Goal: Task Accomplishment & Management: Complete application form

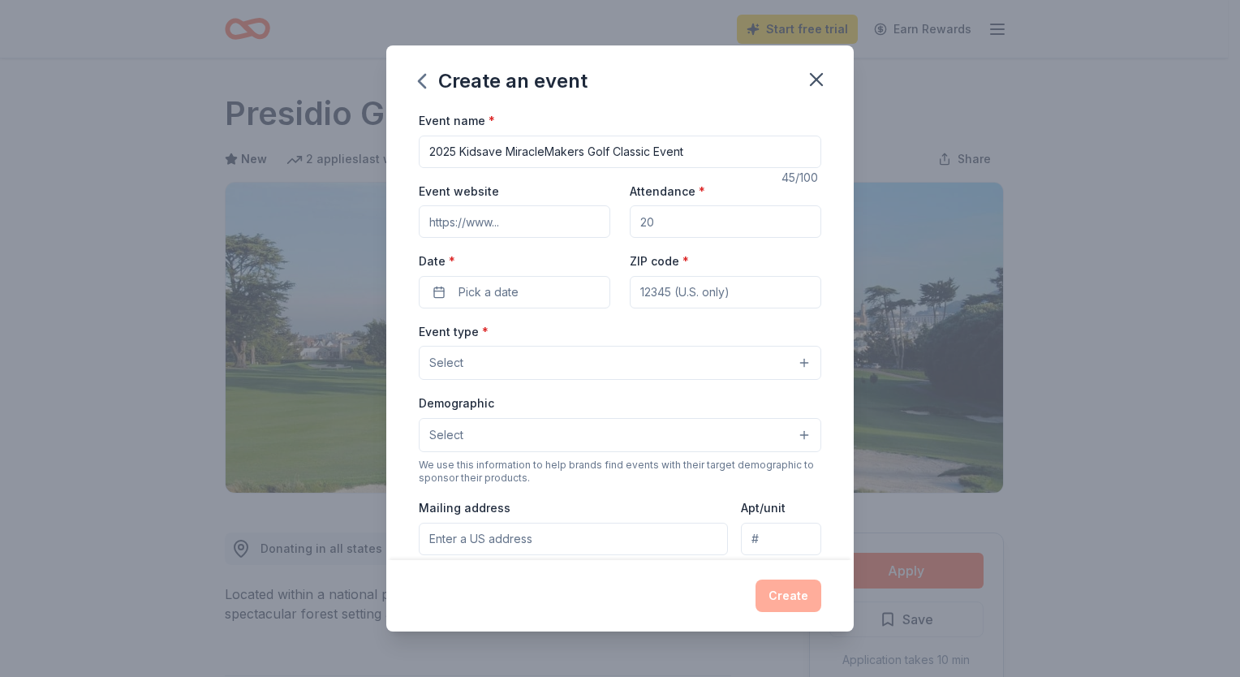
scroll to position [205, 0]
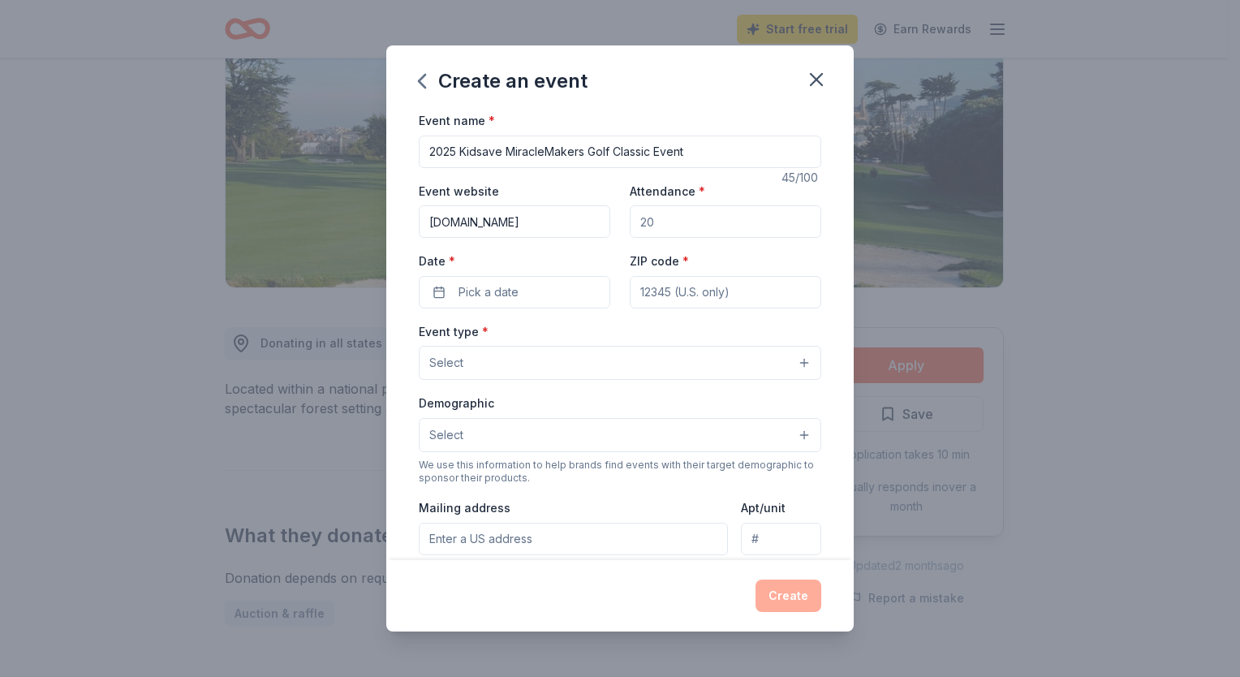
type input "[DOMAIN_NAME]"
click at [729, 227] on input "Attendance *" at bounding box center [726, 221] width 192 height 32
type input "164"
click at [542, 288] on button "Pick a date" at bounding box center [515, 292] width 192 height 32
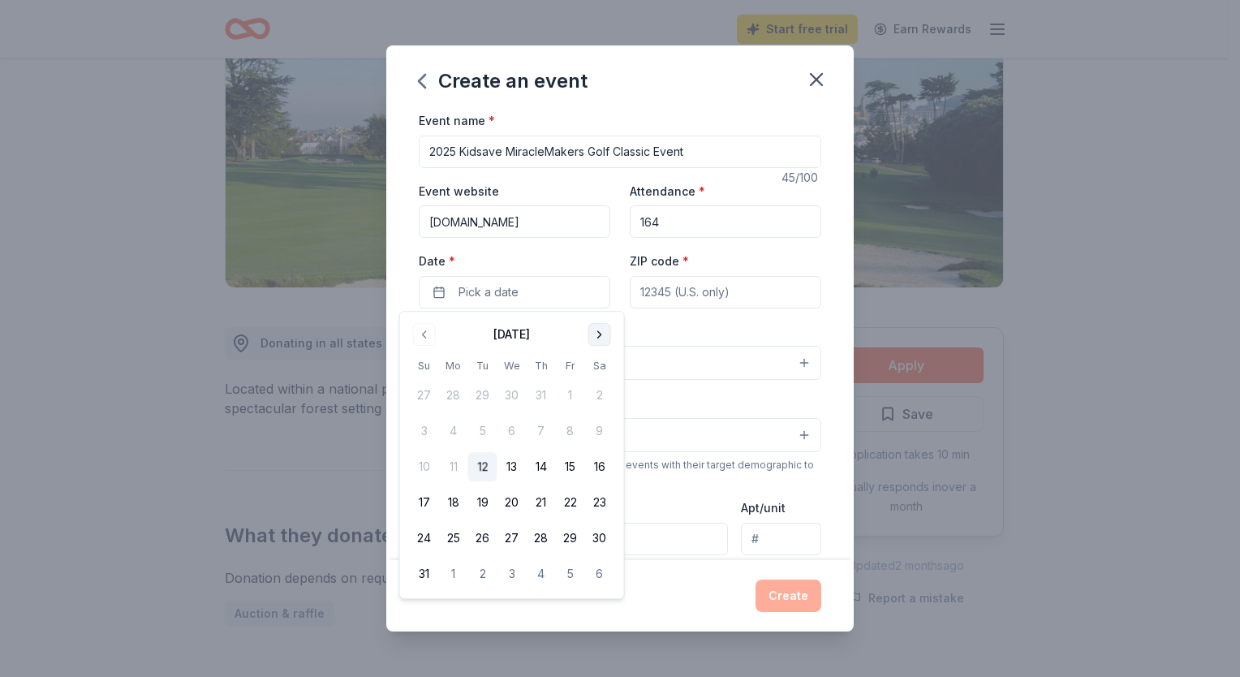
click at [594, 335] on button "Go to next month" at bounding box center [600, 334] width 23 height 23
click at [455, 538] on button "29" at bounding box center [453, 538] width 29 height 29
click at [710, 287] on input "ZIP code *" at bounding box center [726, 292] width 192 height 32
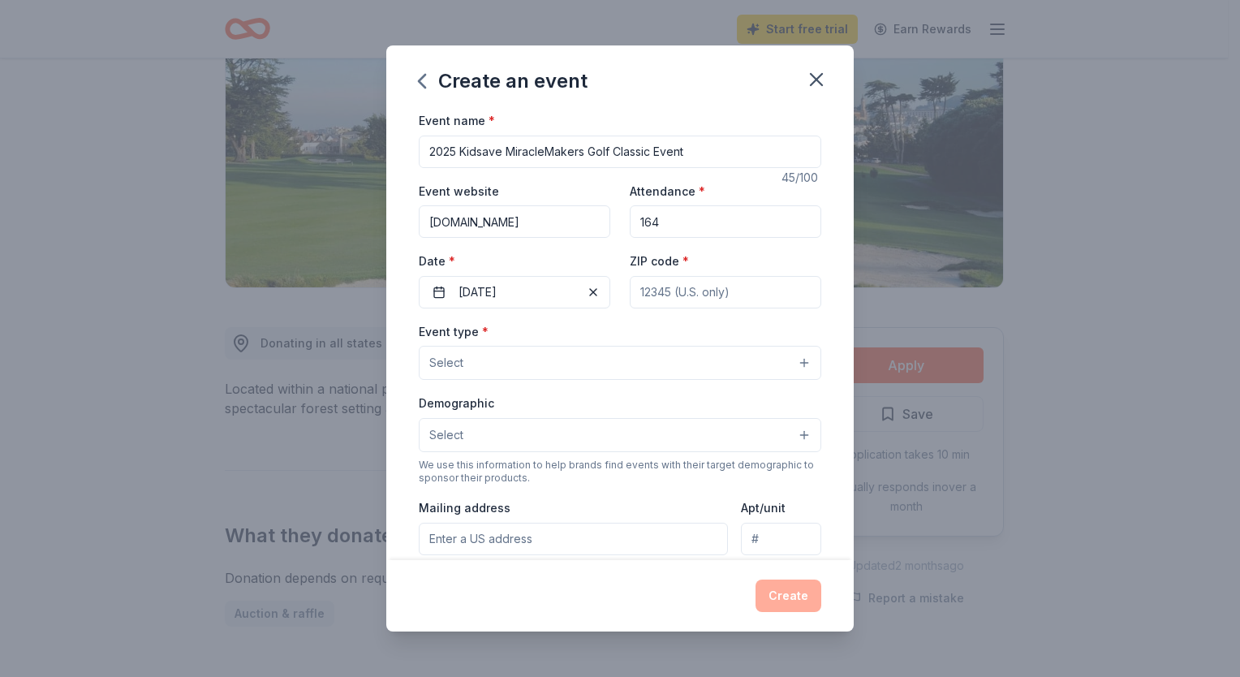
click at [511, 359] on button "Select" at bounding box center [620, 363] width 403 height 34
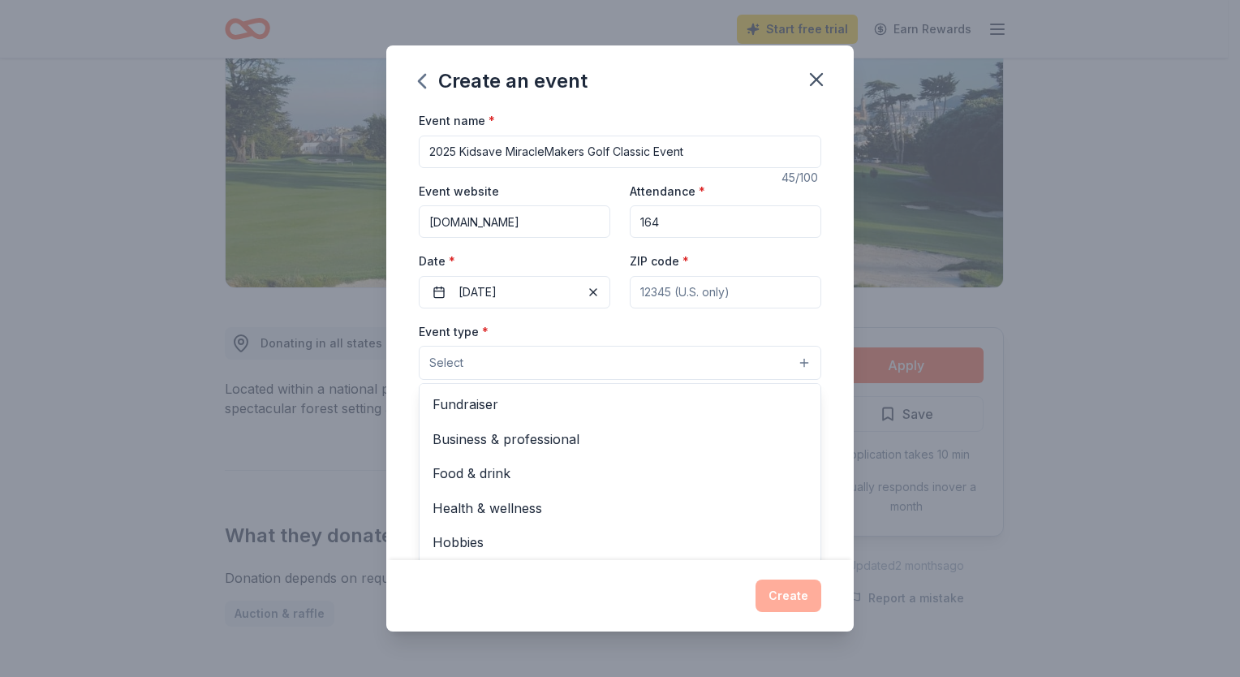
scroll to position [0, 0]
click at [572, 411] on span "Fundraiser" at bounding box center [620, 404] width 375 height 21
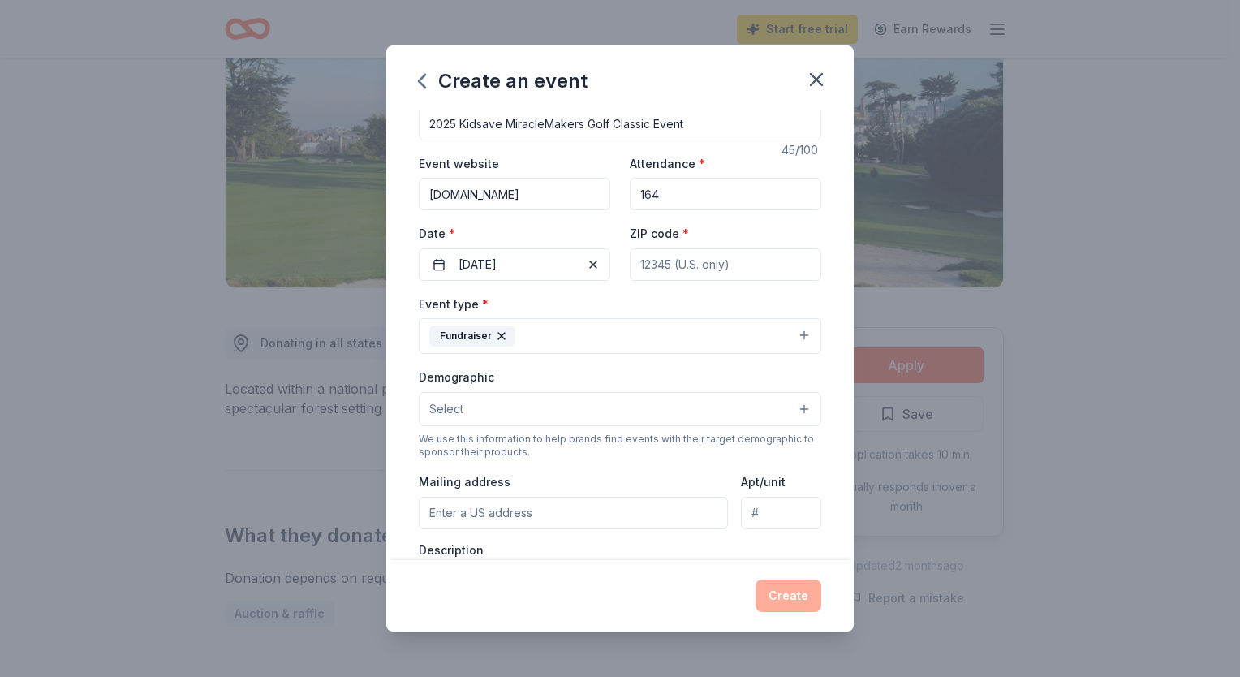
scroll to position [41, 0]
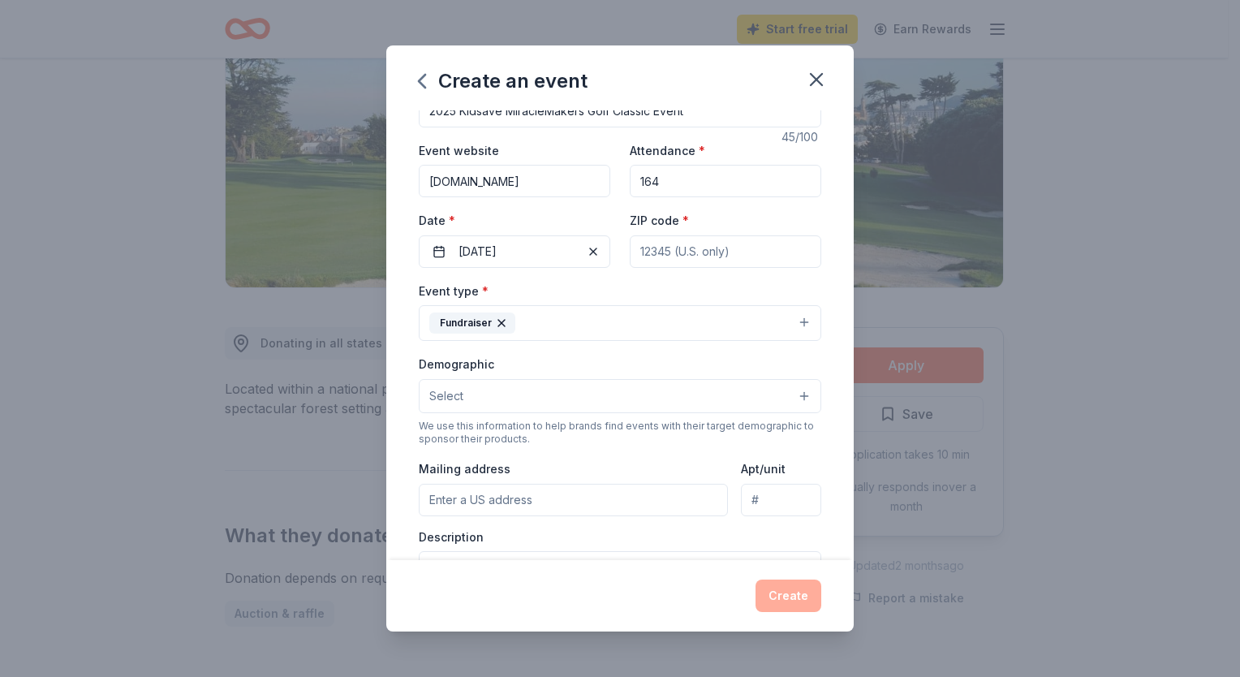
click at [743, 395] on button "Select" at bounding box center [620, 396] width 403 height 34
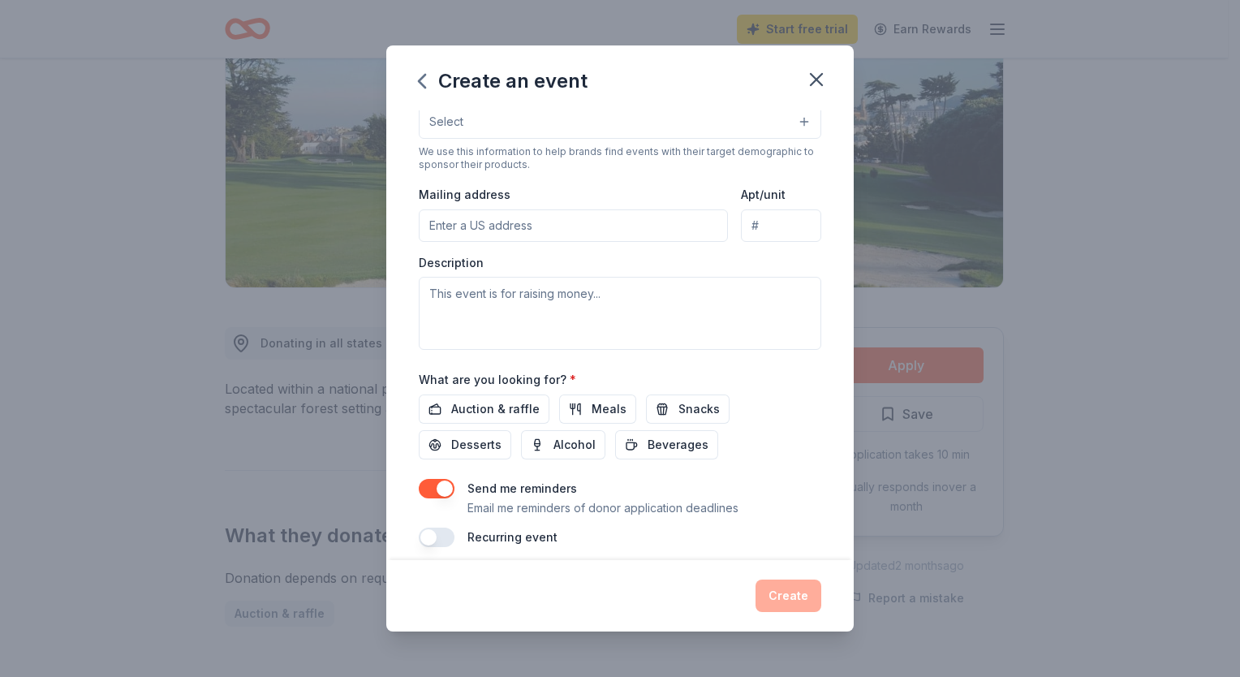
scroll to position [325, 0]
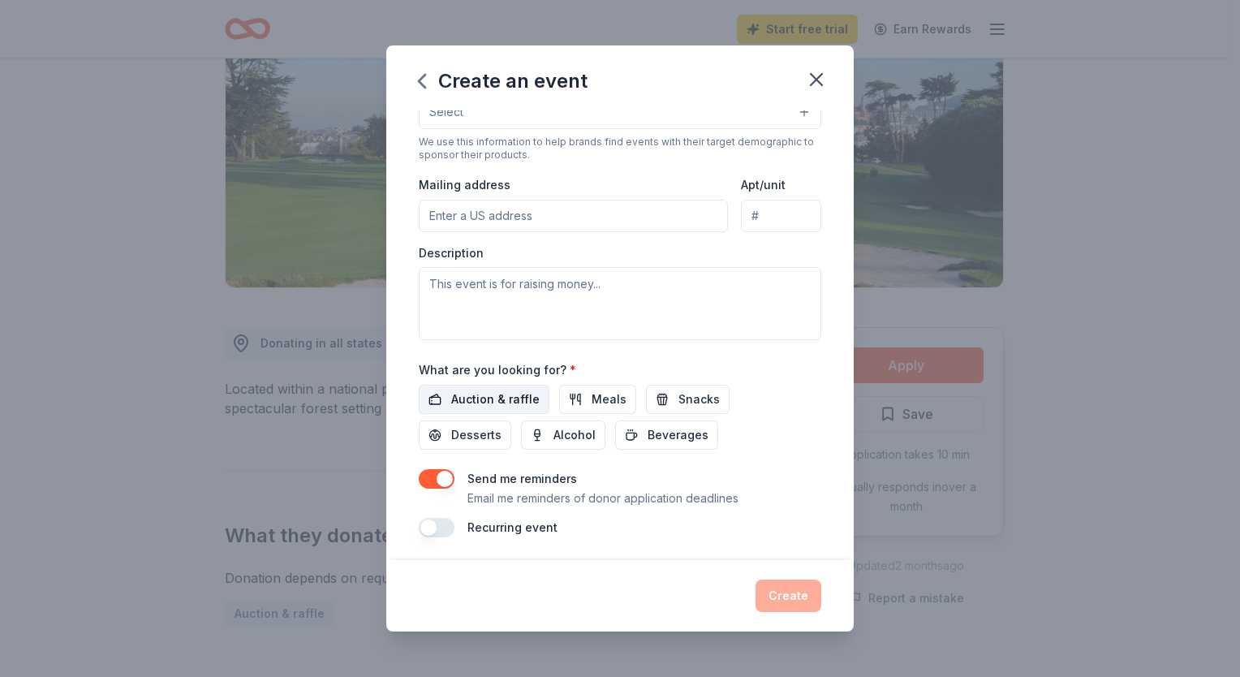
click at [515, 392] on span "Auction & raffle" at bounding box center [495, 399] width 88 height 19
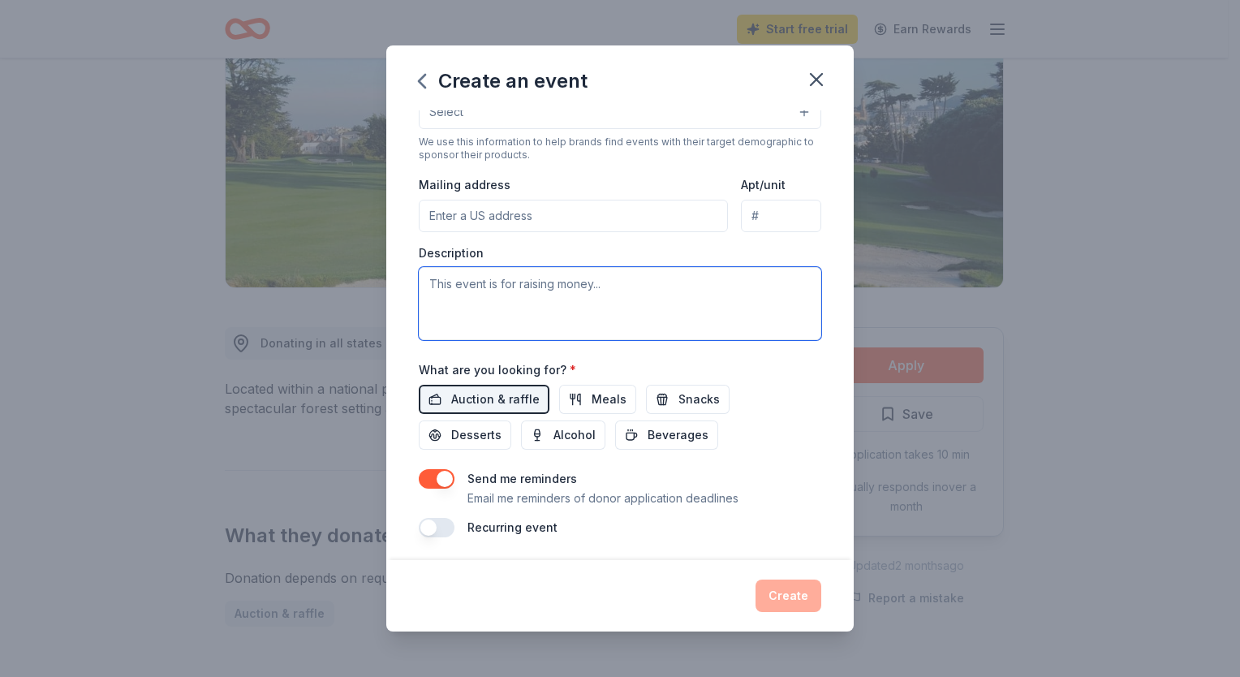
click at [671, 290] on textarea at bounding box center [620, 303] width 403 height 73
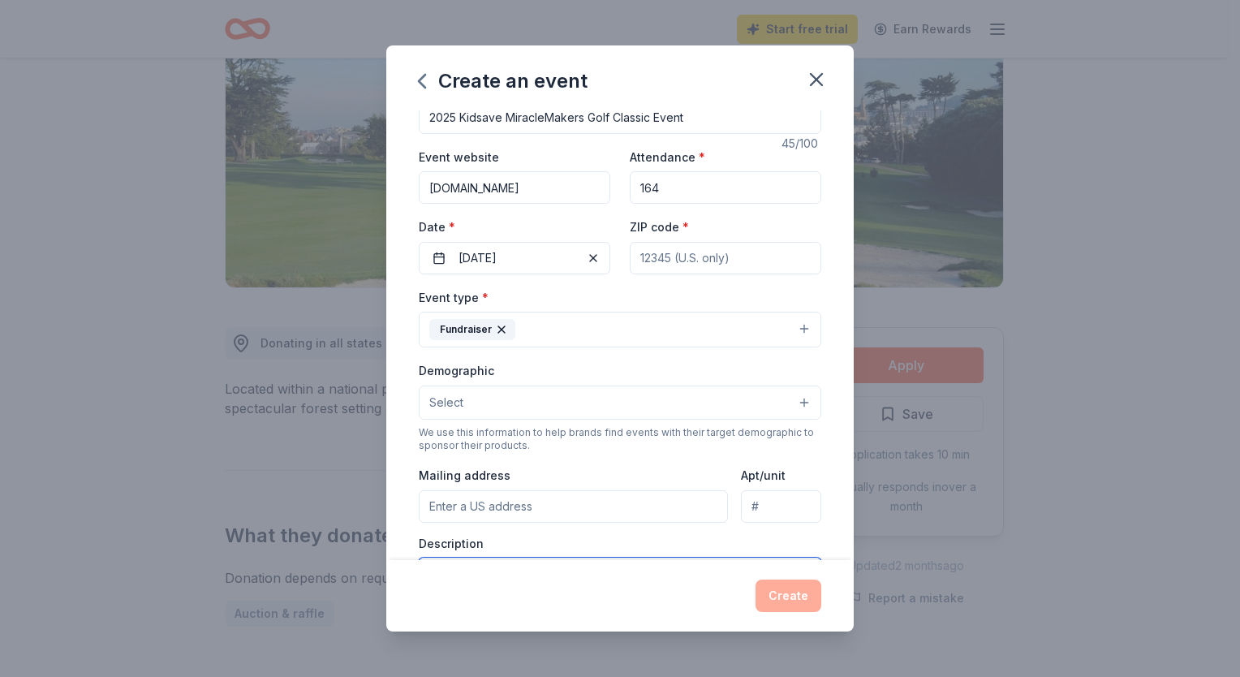
scroll to position [0, 0]
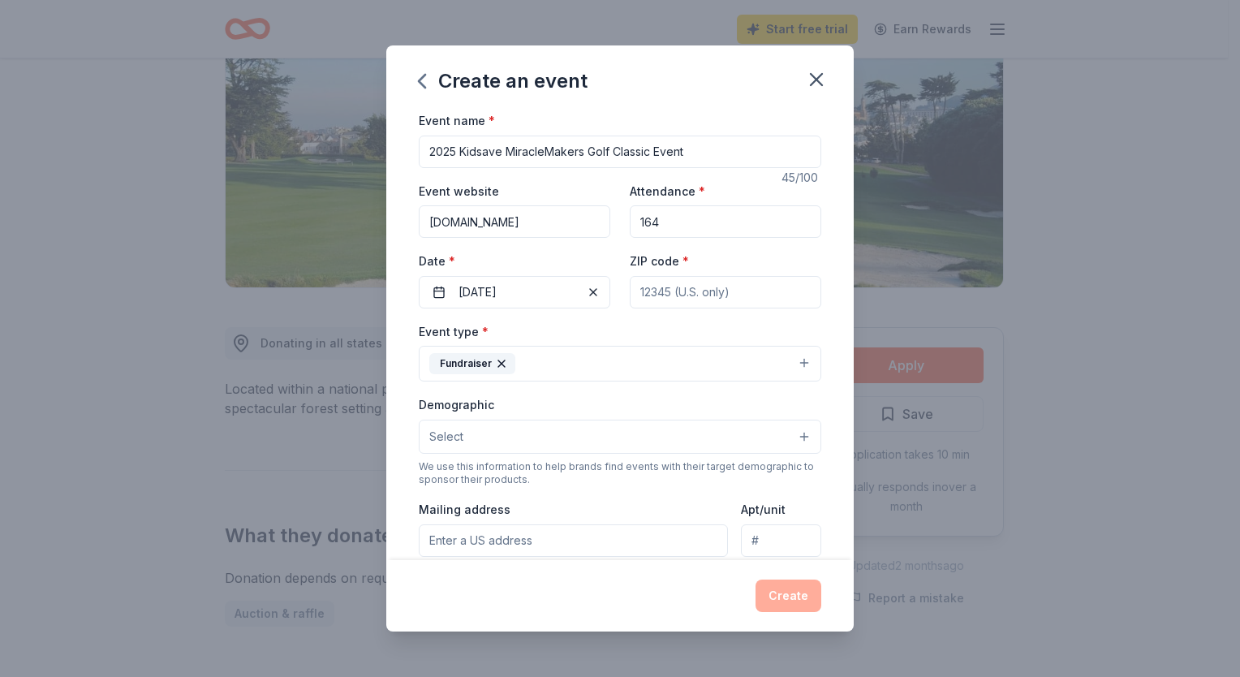
click at [755, 291] on input "ZIP code *" at bounding box center [726, 292] width 192 height 32
click at [805, 237] on input "164" at bounding box center [726, 221] width 192 height 32
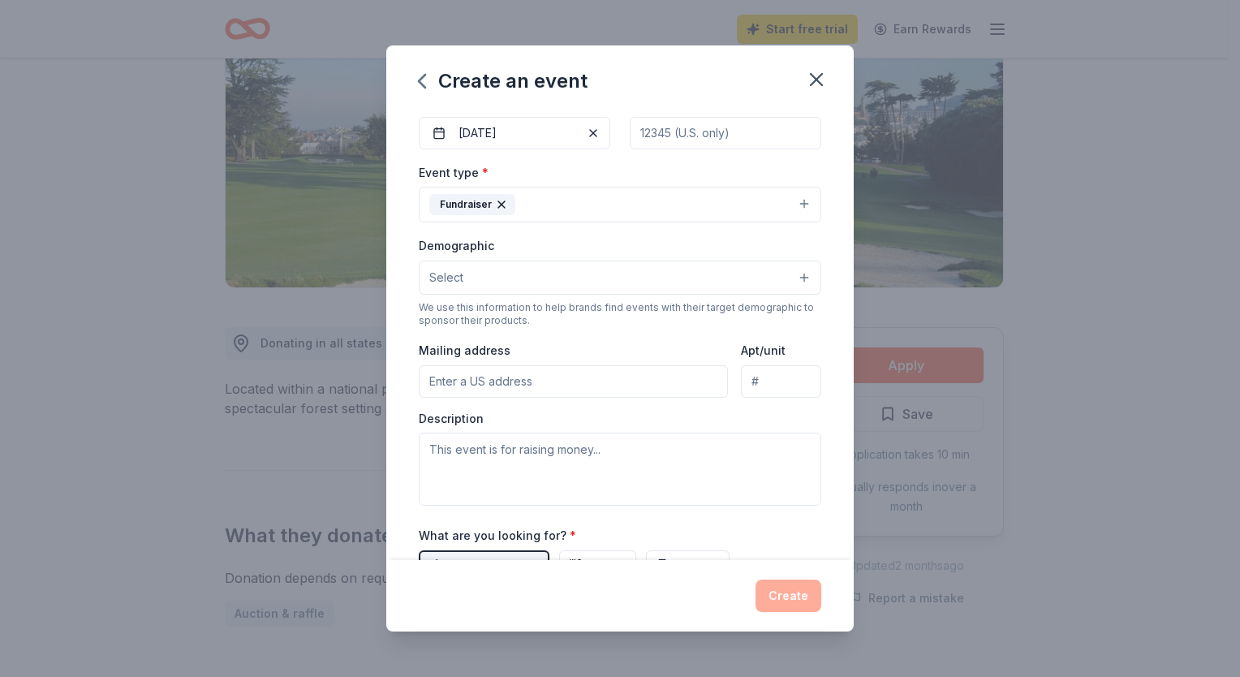
scroll to position [169, 0]
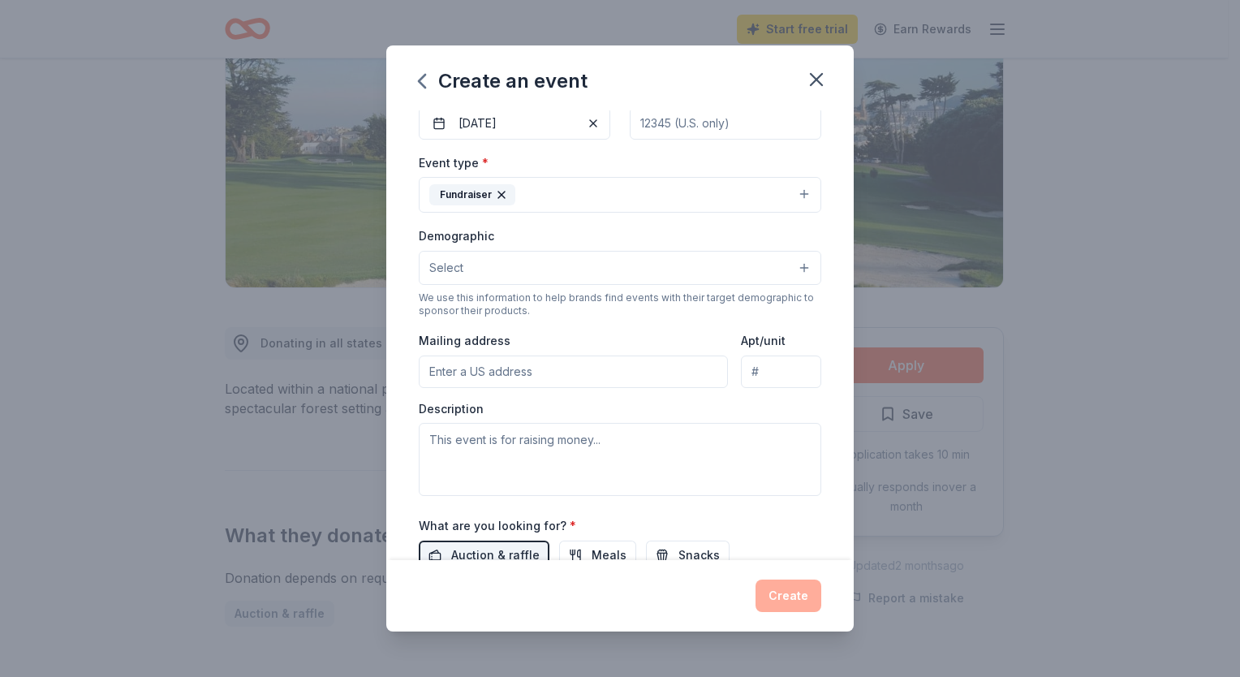
click at [649, 370] on input "Mailing address" at bounding box center [573, 372] width 309 height 32
type input "200 Corporate Pointe"
type input "90230"
type input "Suite 325"
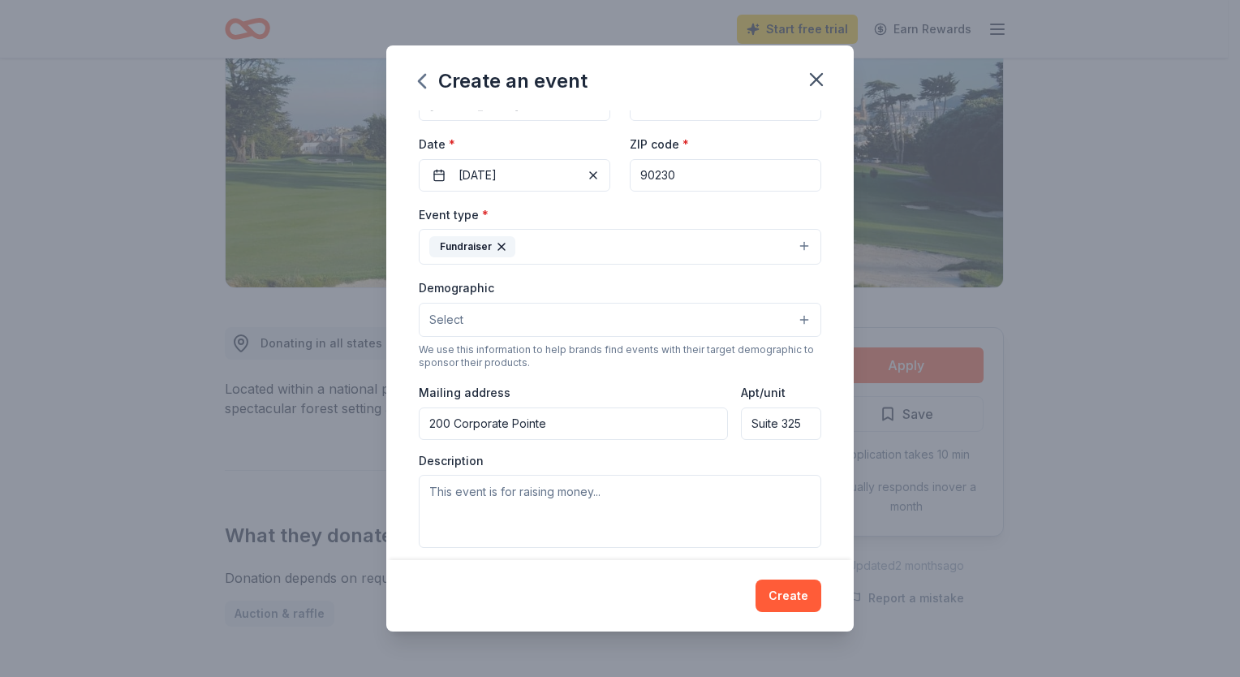
scroll to position [116, 0]
click at [634, 421] on input "200 Corporate Pointe" at bounding box center [573, 424] width 309 height 32
click at [809, 378] on div "Event name * 2025 Kidsave MiracleMakers Golf Classic Event 45 /100 Event websit…" at bounding box center [620, 335] width 468 height 450
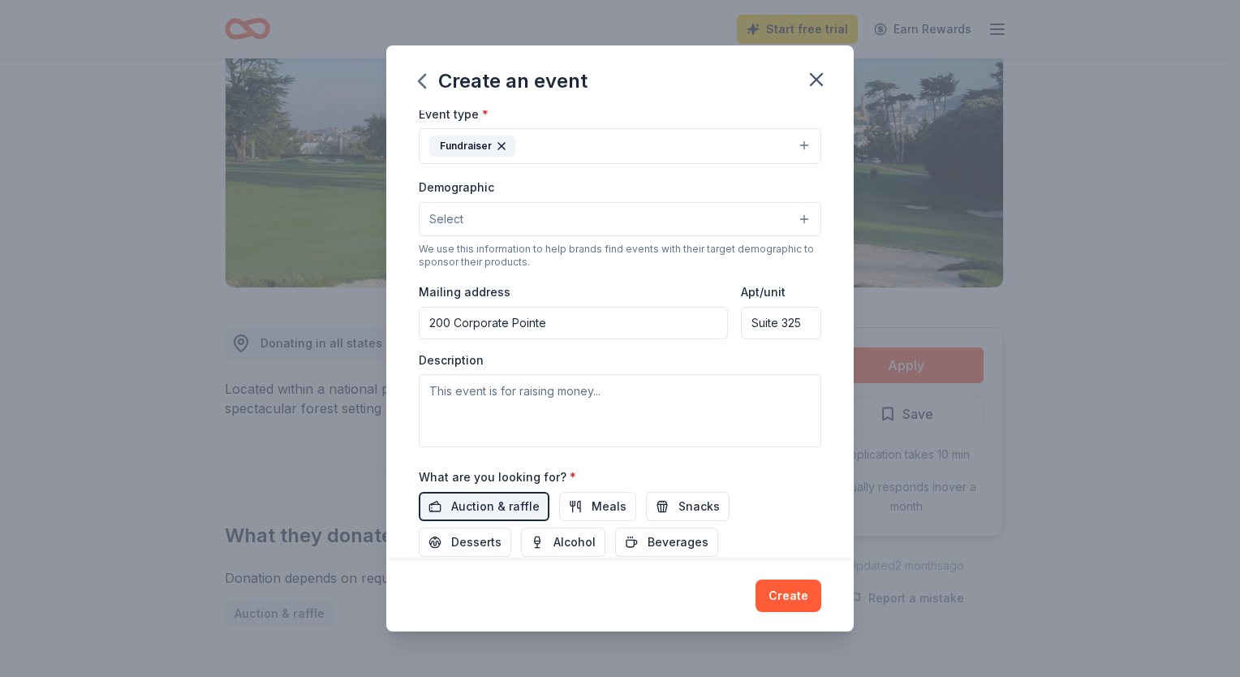
scroll to position [218, 0]
click at [682, 397] on textarea at bounding box center [620, 409] width 403 height 73
paste textarea "The Kidsave MiracleMakers Golf Classic is a premier charity golf tournament tha…"
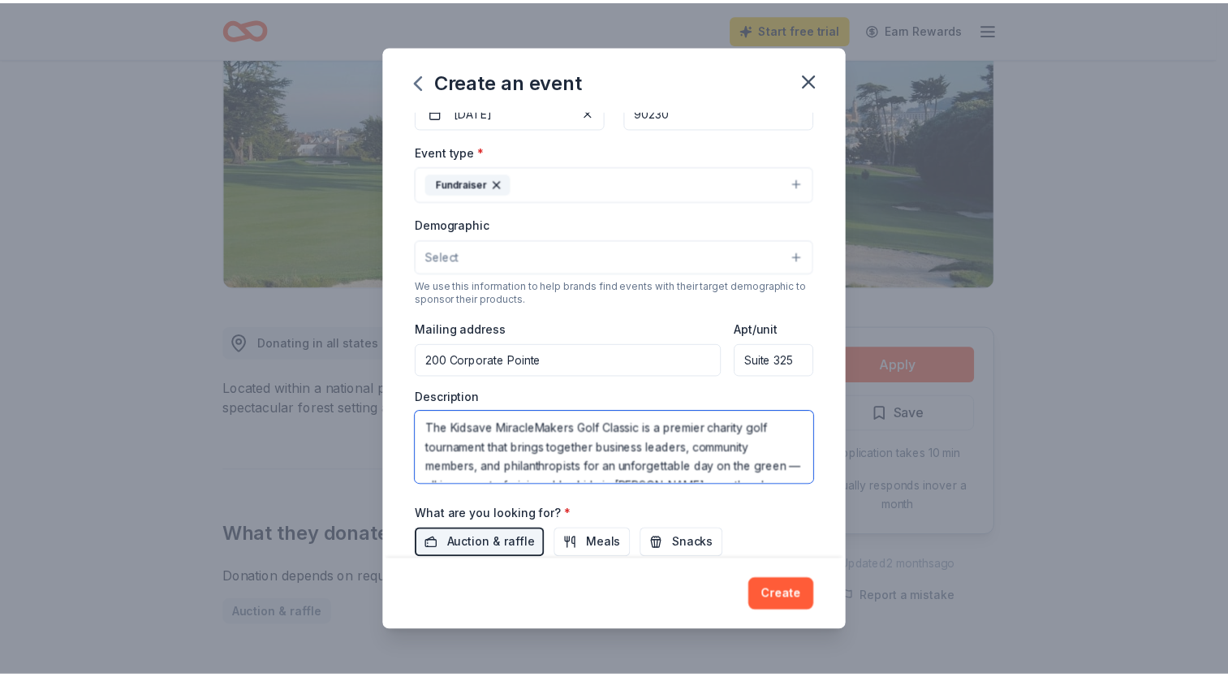
scroll to position [325, 0]
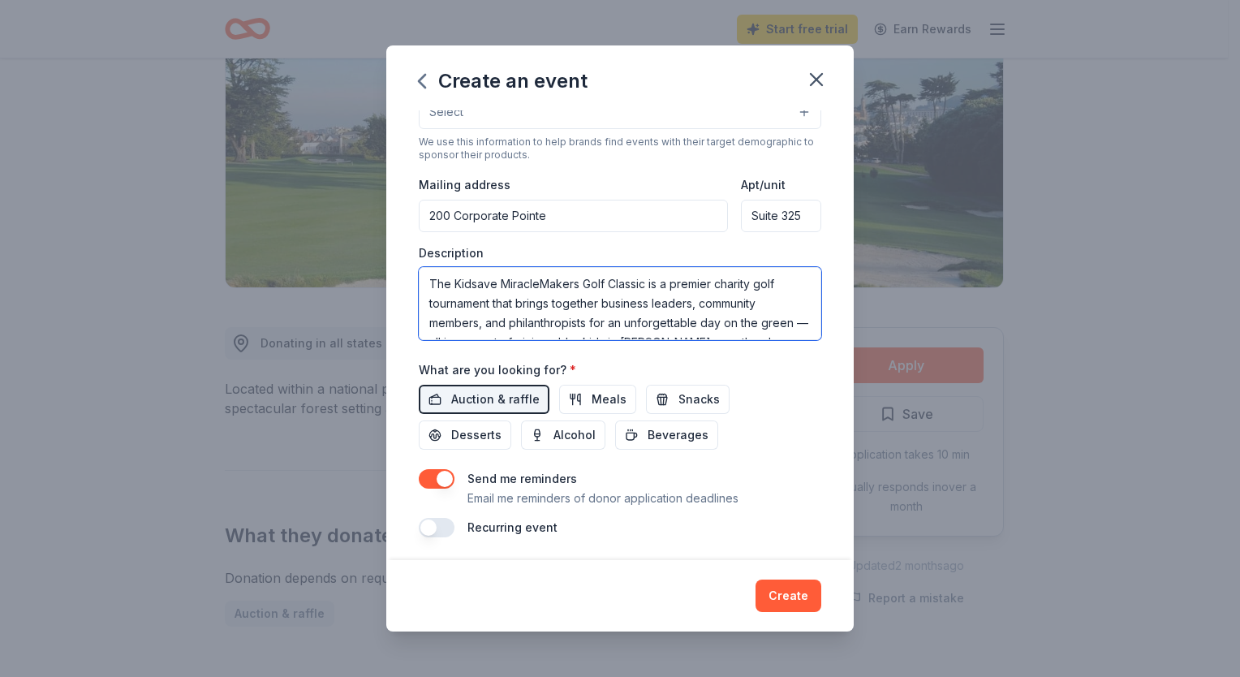
type textarea "The Kidsave MiracleMakers Golf Classic is a premier charity golf tournament tha…"
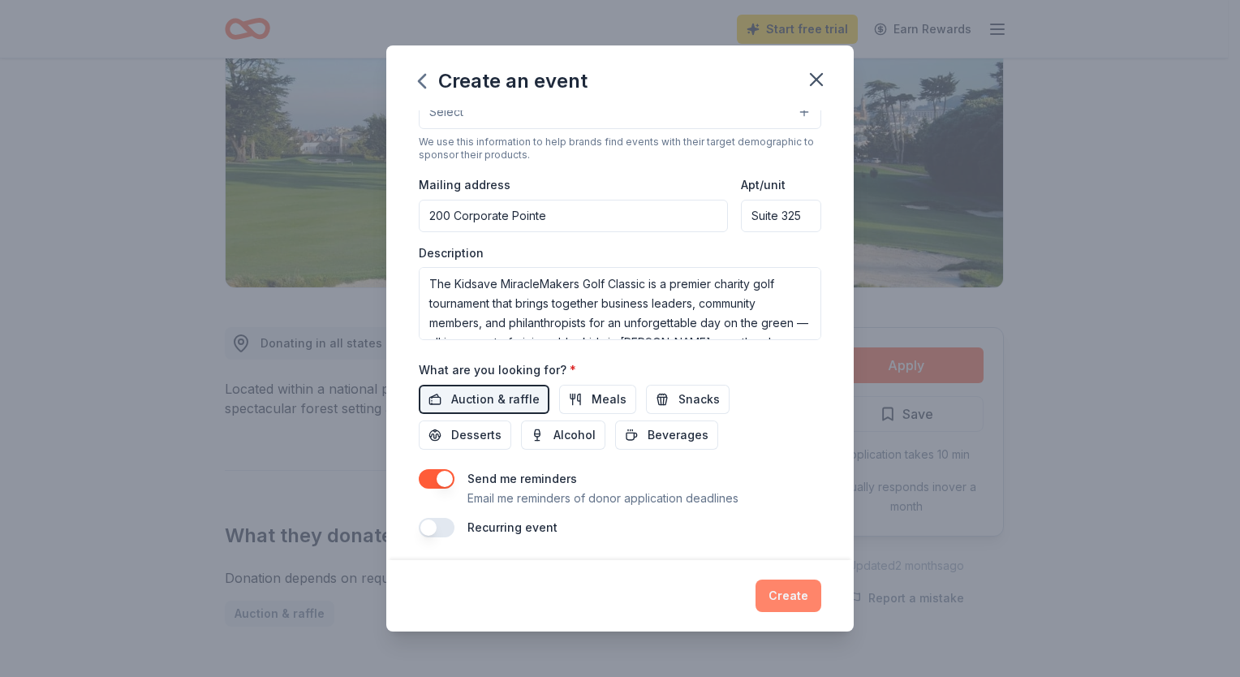
click at [794, 595] on button "Create" at bounding box center [789, 596] width 66 height 32
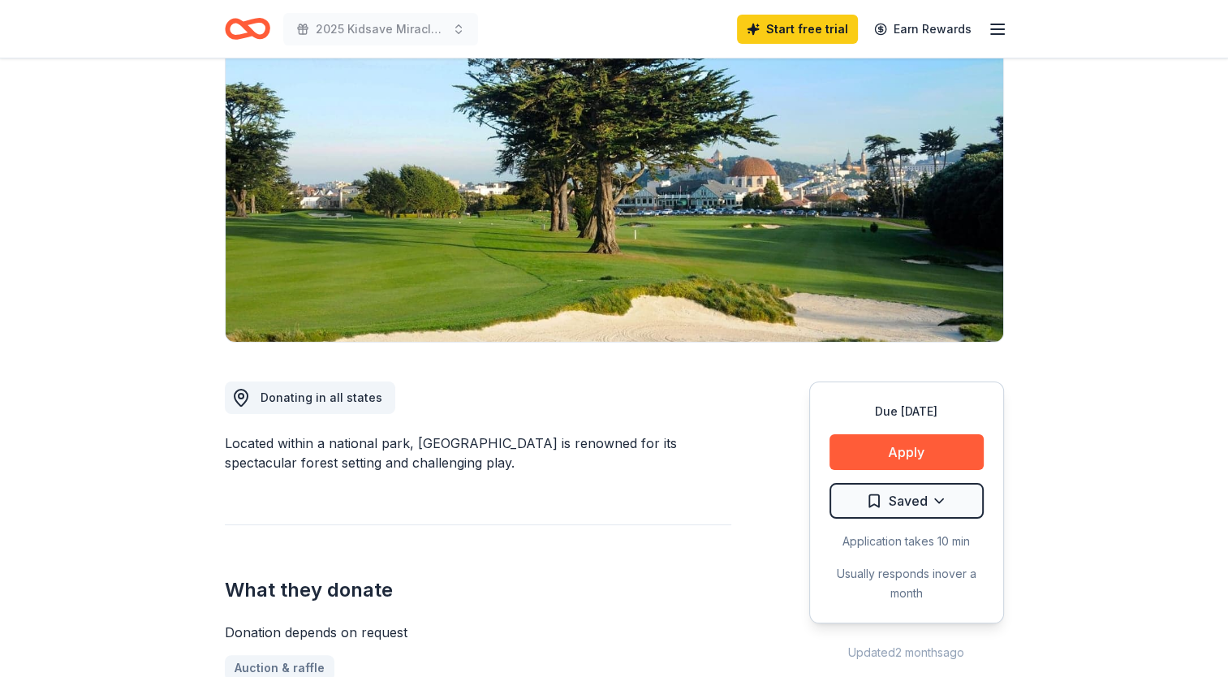
scroll to position [151, 0]
click at [938, 503] on html "2025 Kidsave MiracleMakers Golf Classic Event Start free trial Earn Rewards Due…" at bounding box center [614, 187] width 1228 height 677
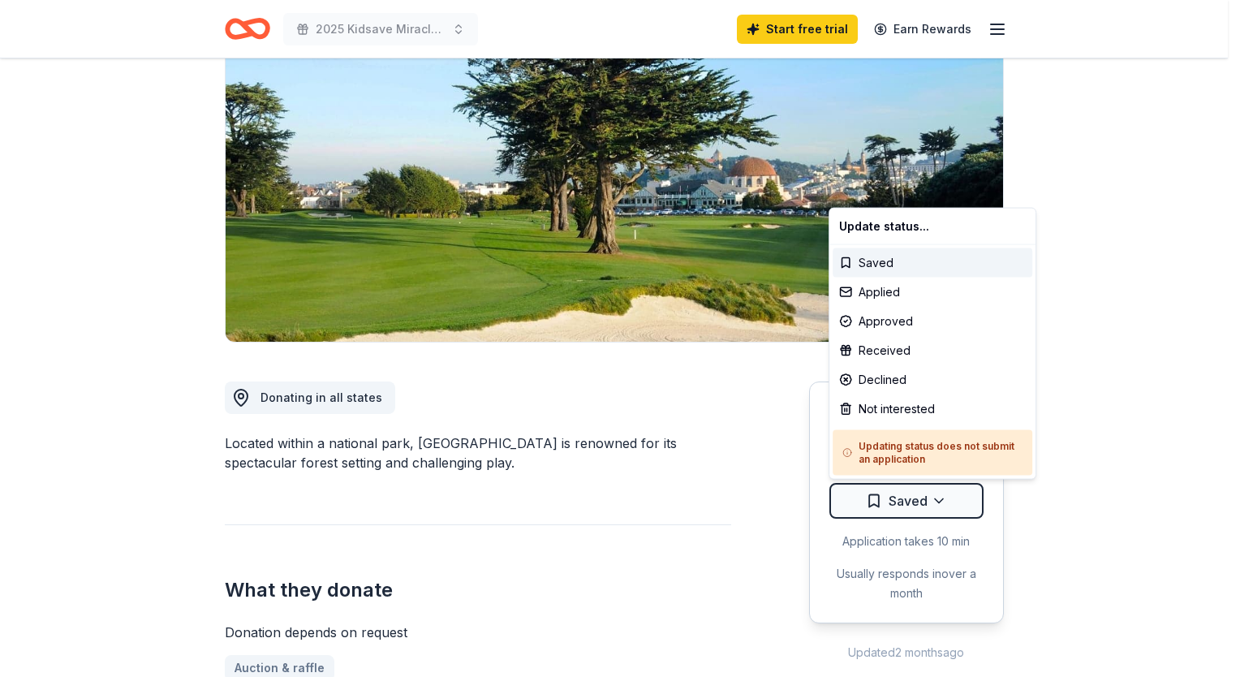
click at [1111, 319] on html "2025 Kidsave MiracleMakers Golf Classic Event Start free trial Earn Rewards Due…" at bounding box center [620, 187] width 1240 height 677
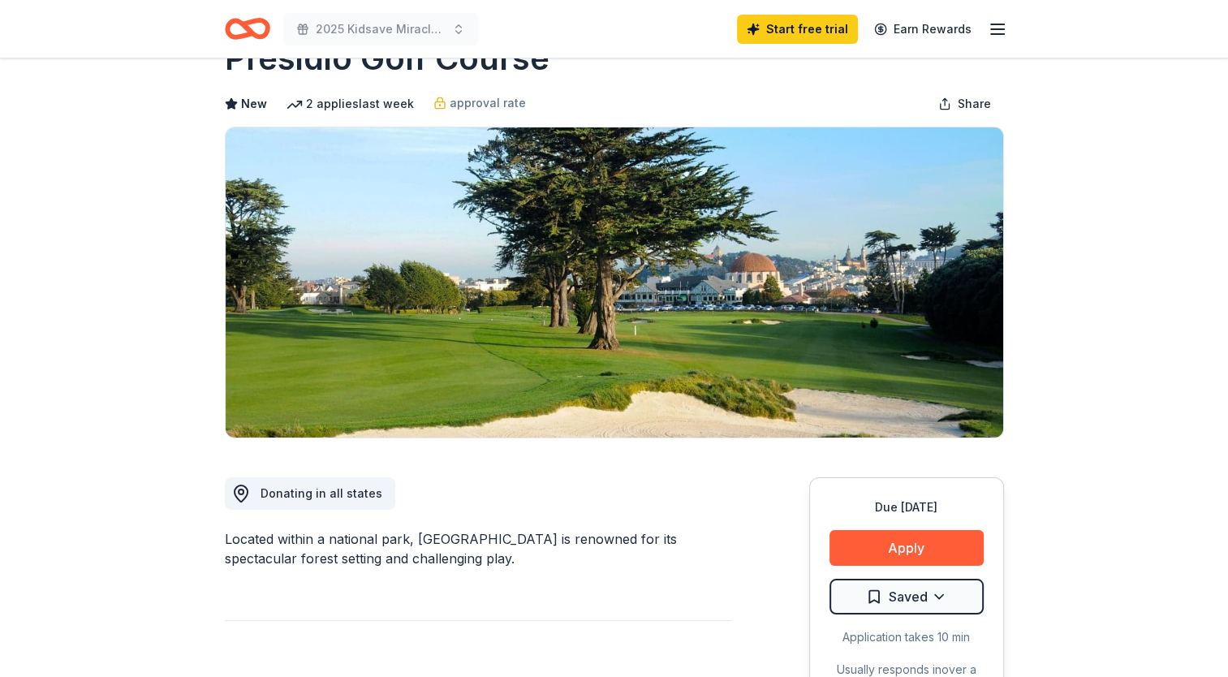
scroll to position [0, 0]
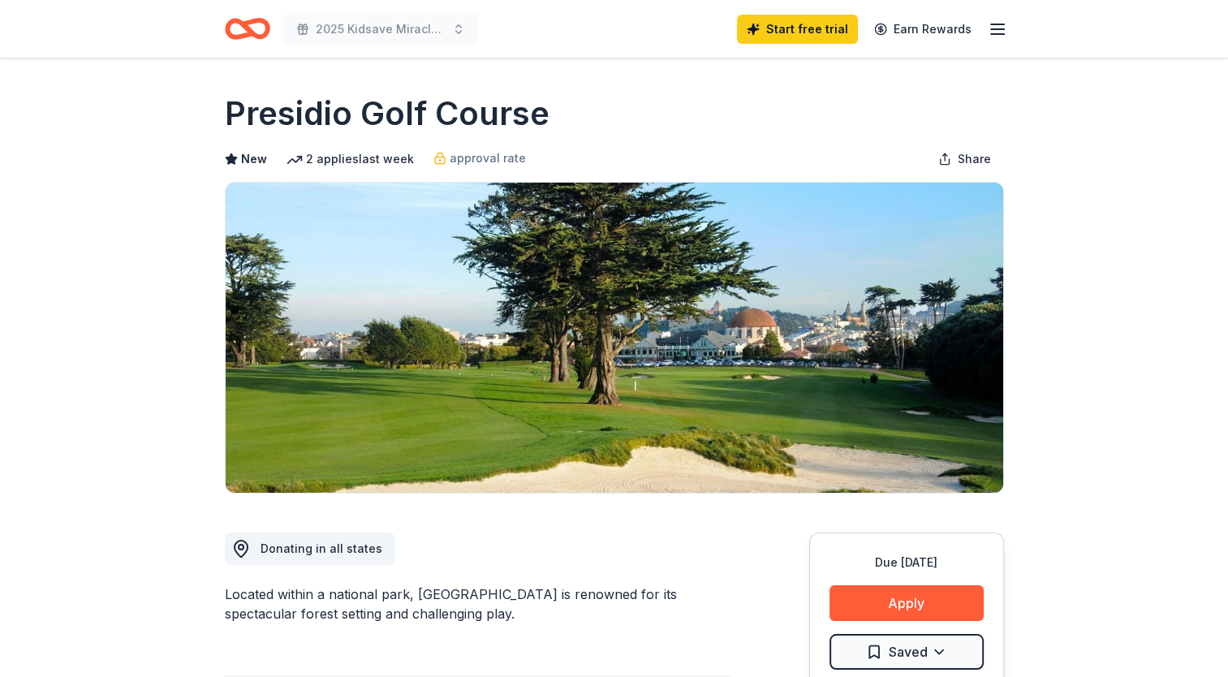
click at [996, 24] on line "button" at bounding box center [997, 24] width 13 height 0
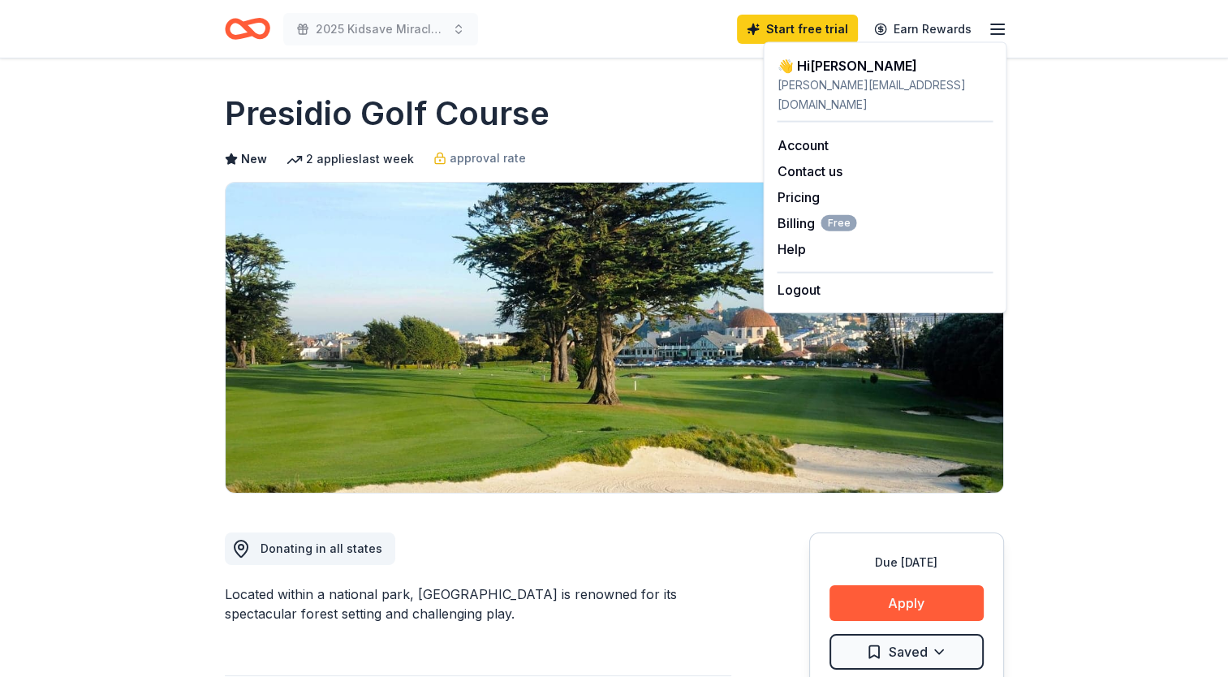
click at [251, 32] on icon "Home" at bounding box center [254, 28] width 25 height 16
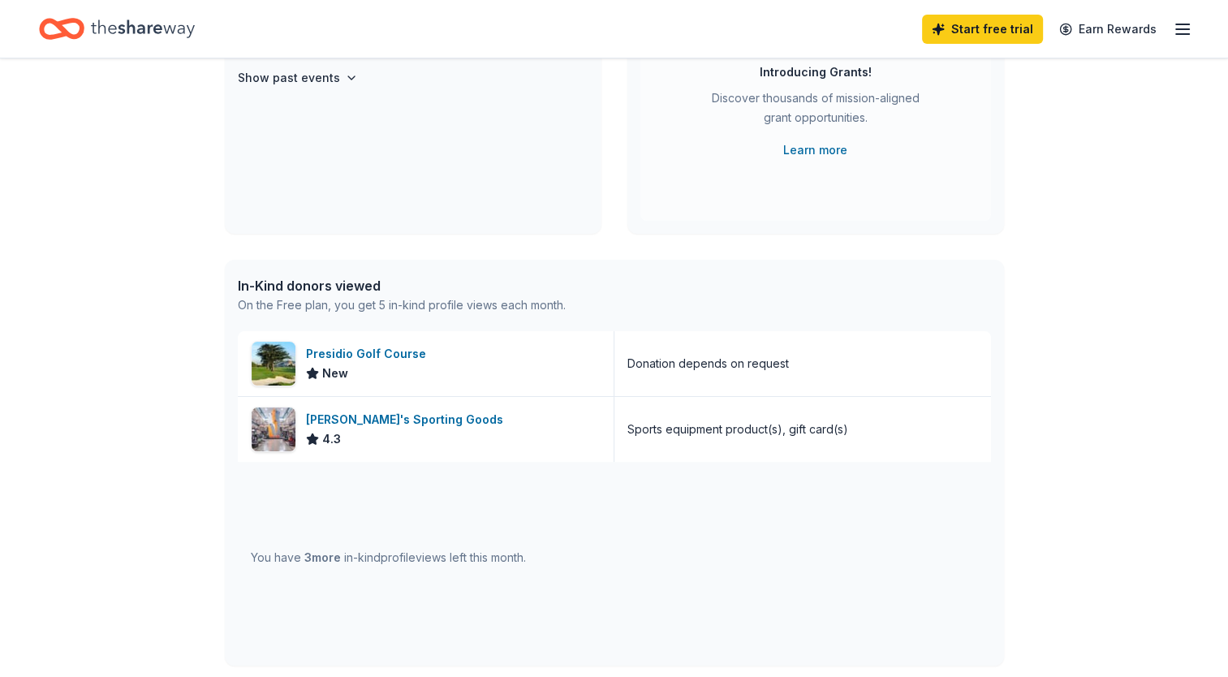
scroll to position [263, 0]
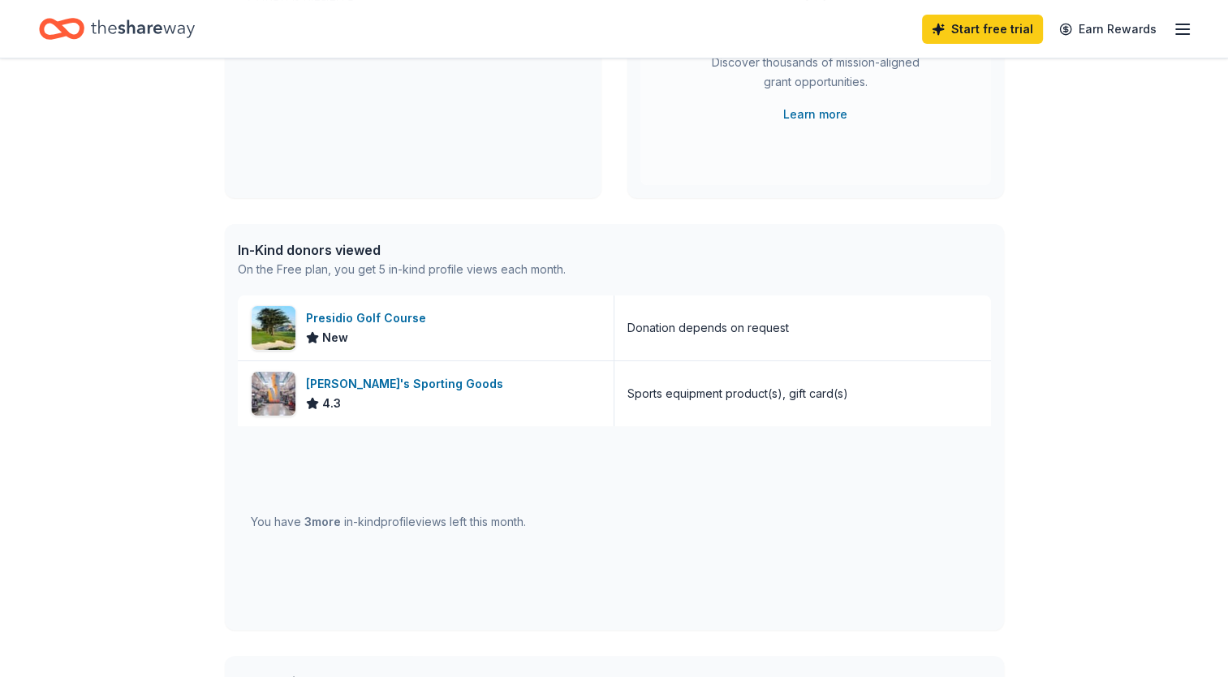
click at [324, 520] on span "3 more" at bounding box center [322, 522] width 37 height 14
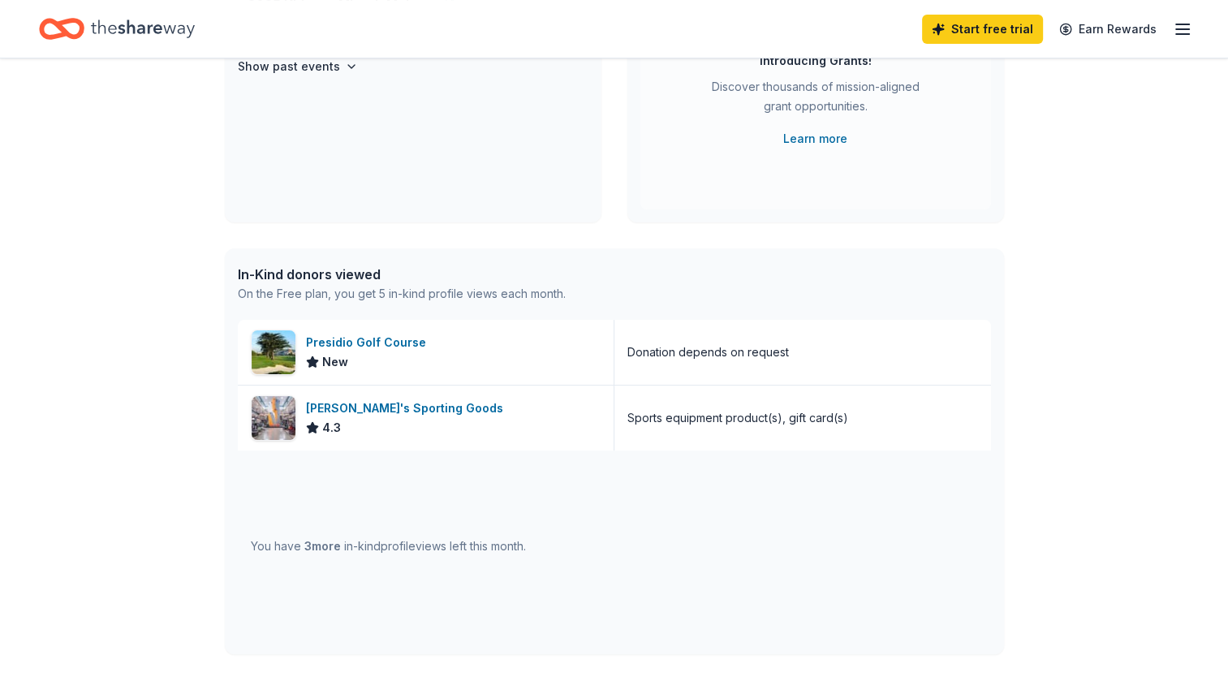
scroll to position [233, 0]
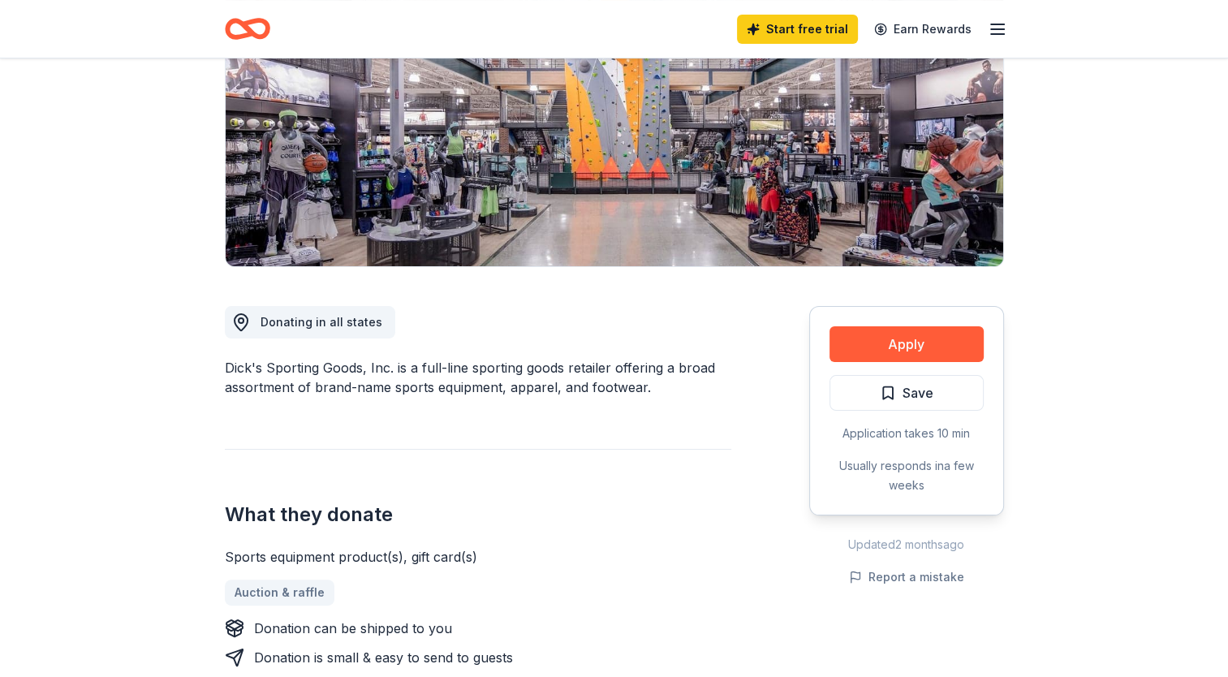
scroll to position [221, 0]
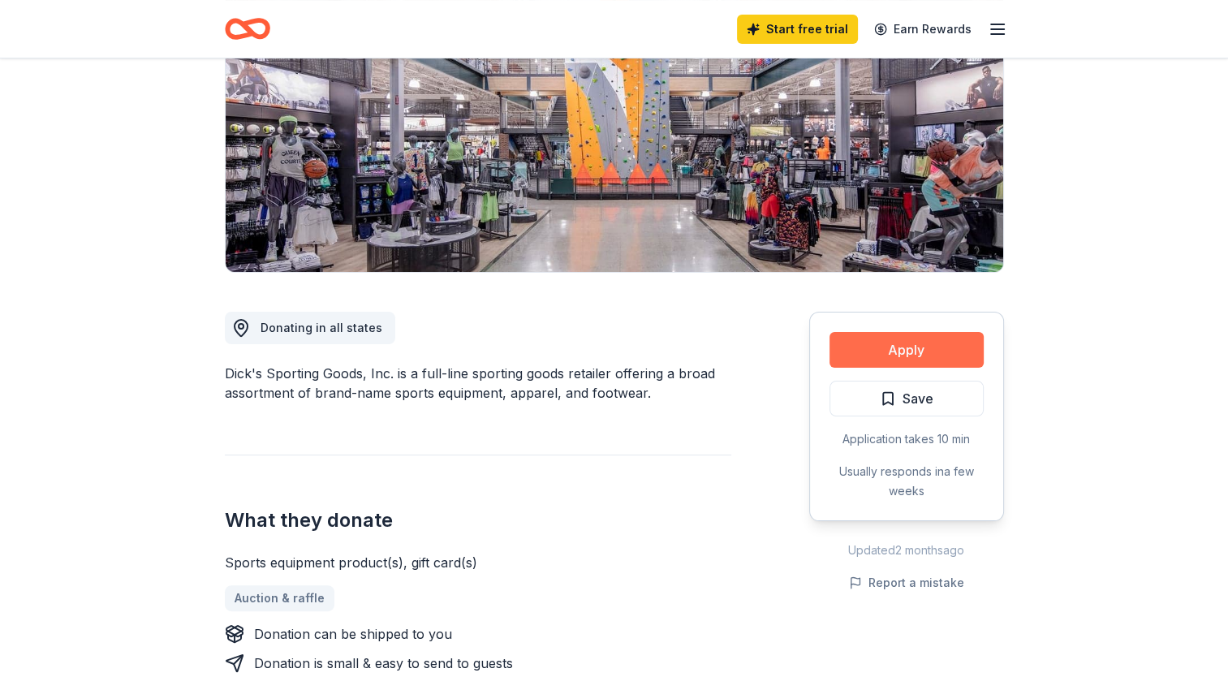
click at [938, 347] on button "Apply" at bounding box center [907, 350] width 154 height 36
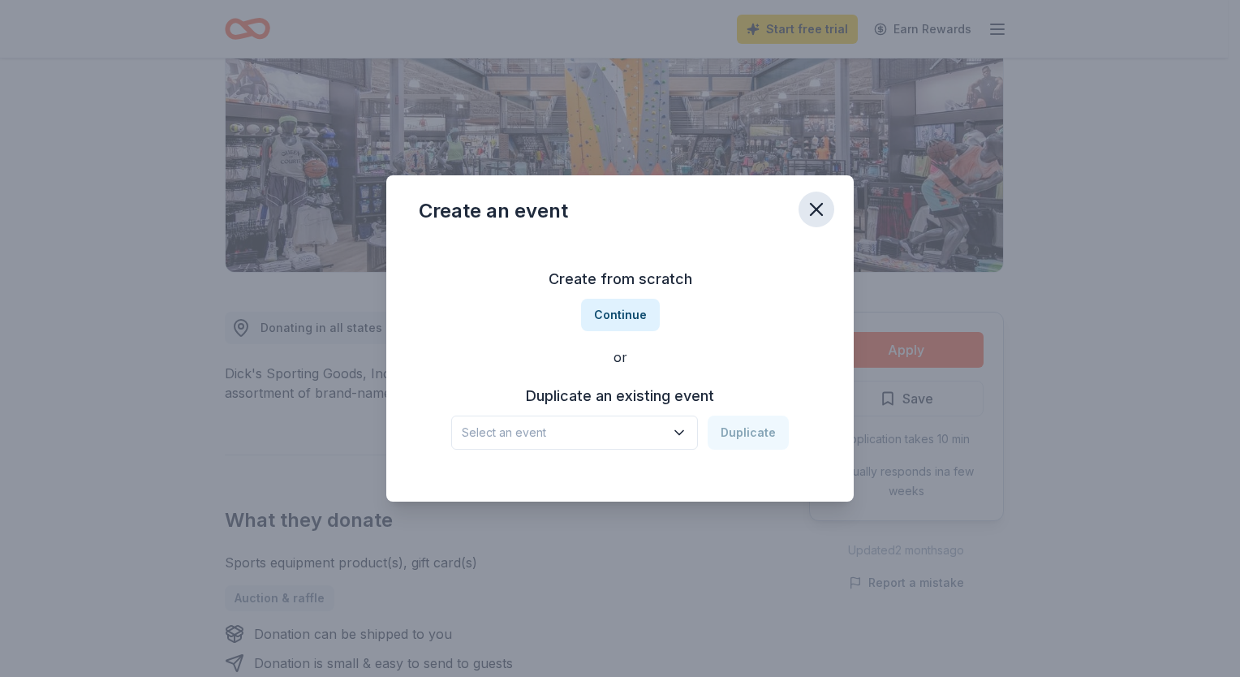
click at [817, 209] on icon "button" at bounding box center [816, 209] width 11 height 11
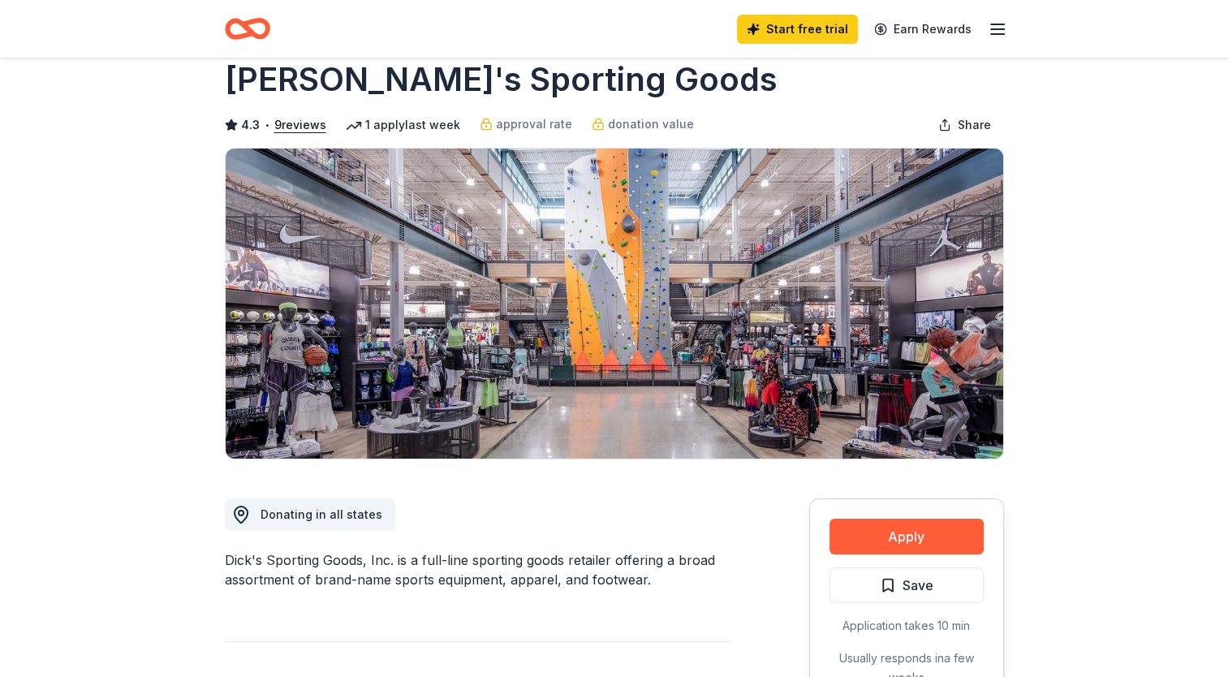
scroll to position [0, 0]
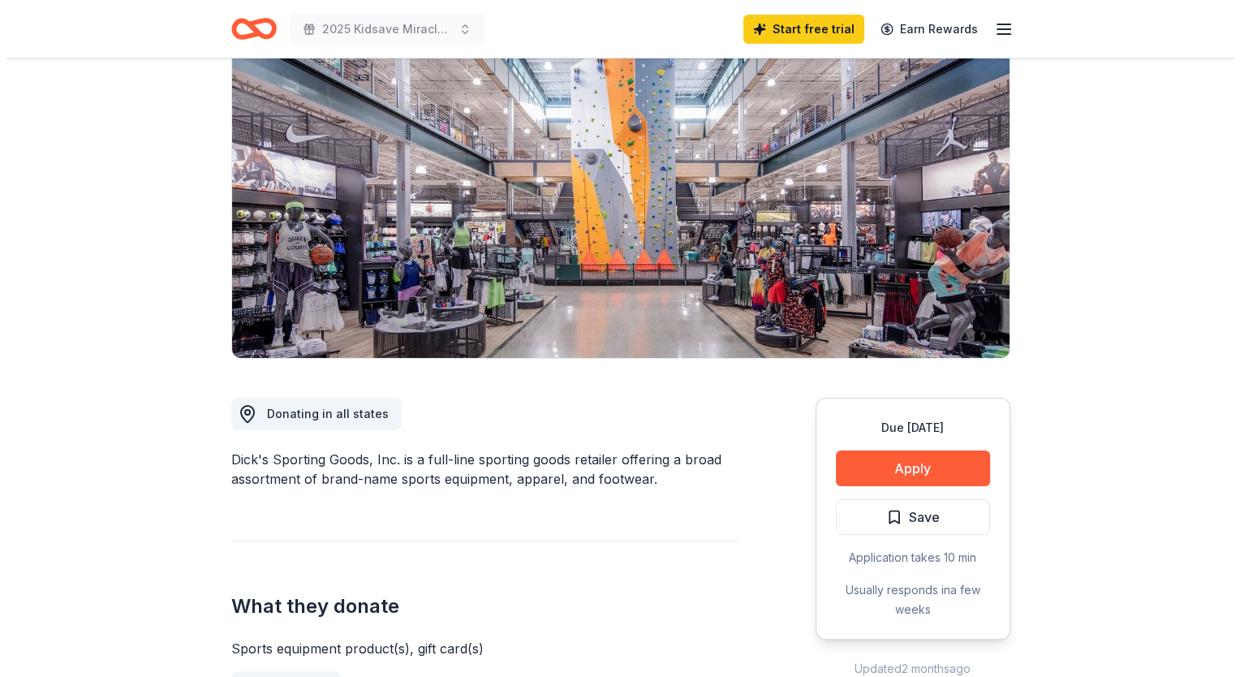
scroll to position [138, 0]
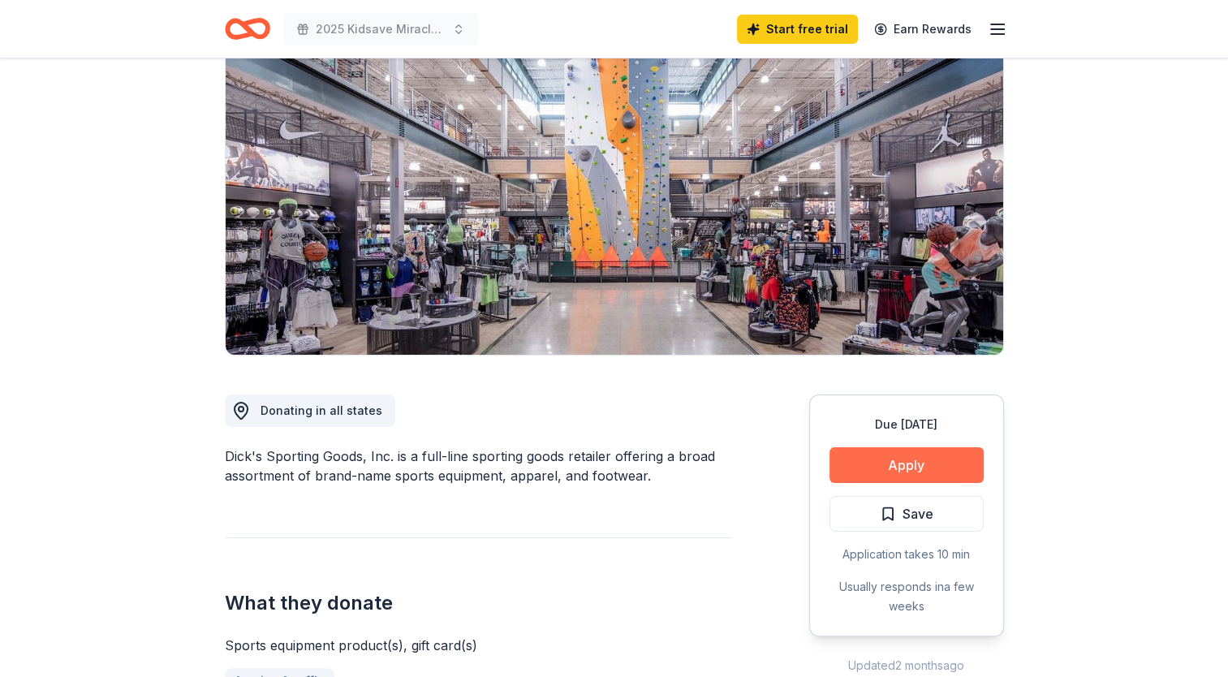
click at [954, 466] on button "Apply" at bounding box center [907, 465] width 154 height 36
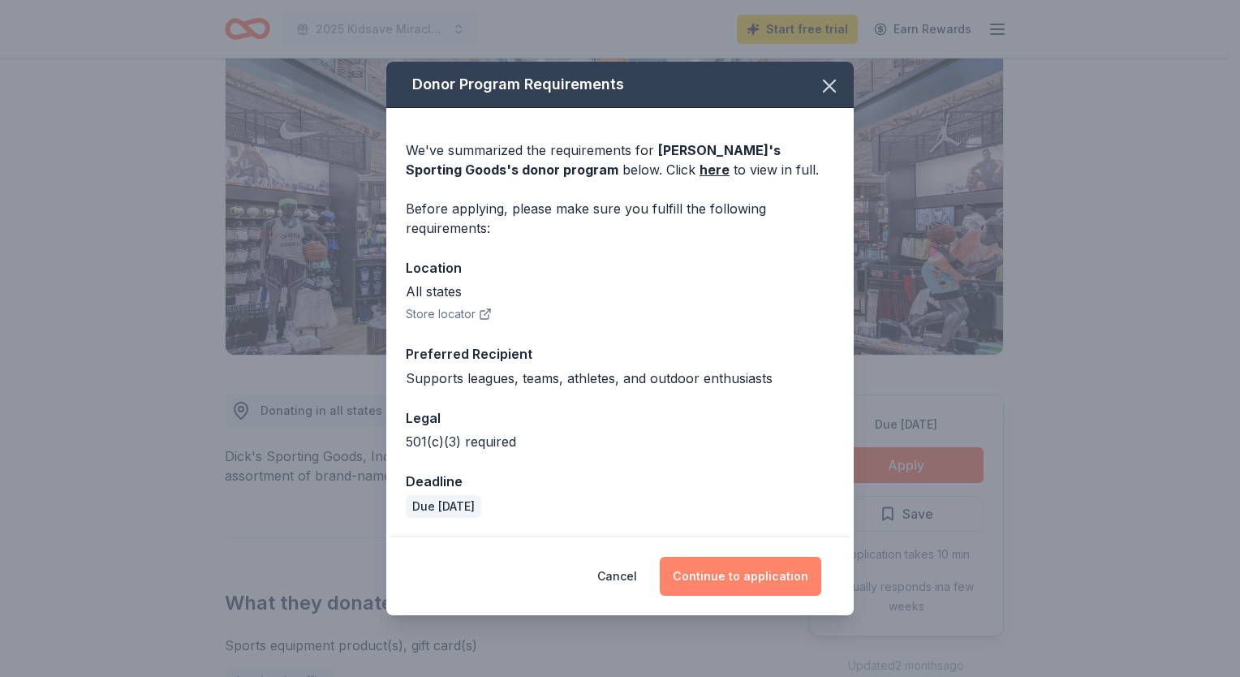
click at [755, 577] on button "Continue to application" at bounding box center [741, 576] width 162 height 39
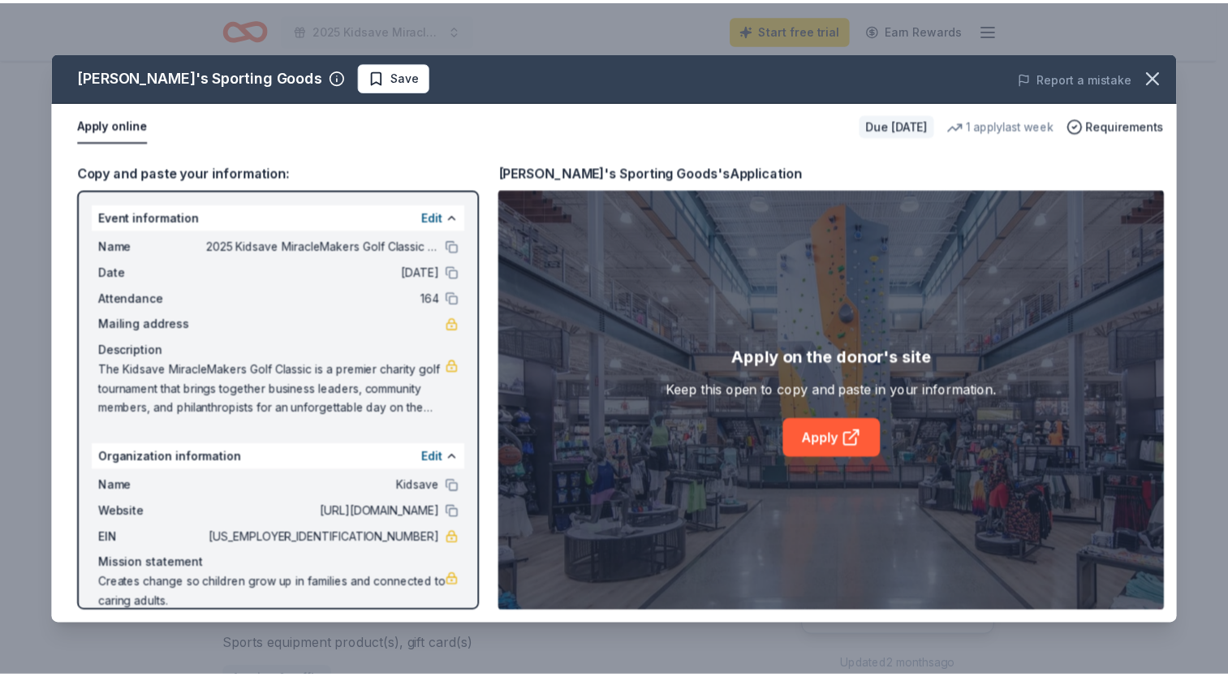
scroll to position [22, 0]
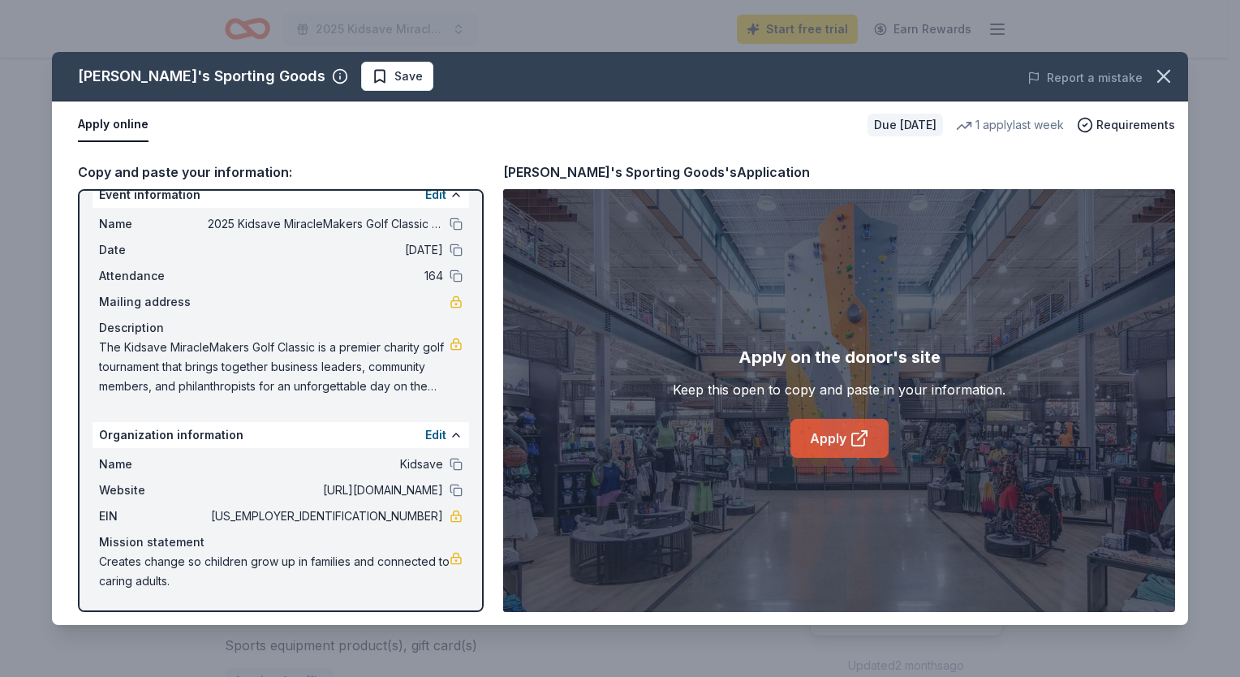
click at [813, 437] on link "Apply" at bounding box center [840, 438] width 98 height 39
click at [1163, 84] on icon "button" at bounding box center [1164, 76] width 23 height 23
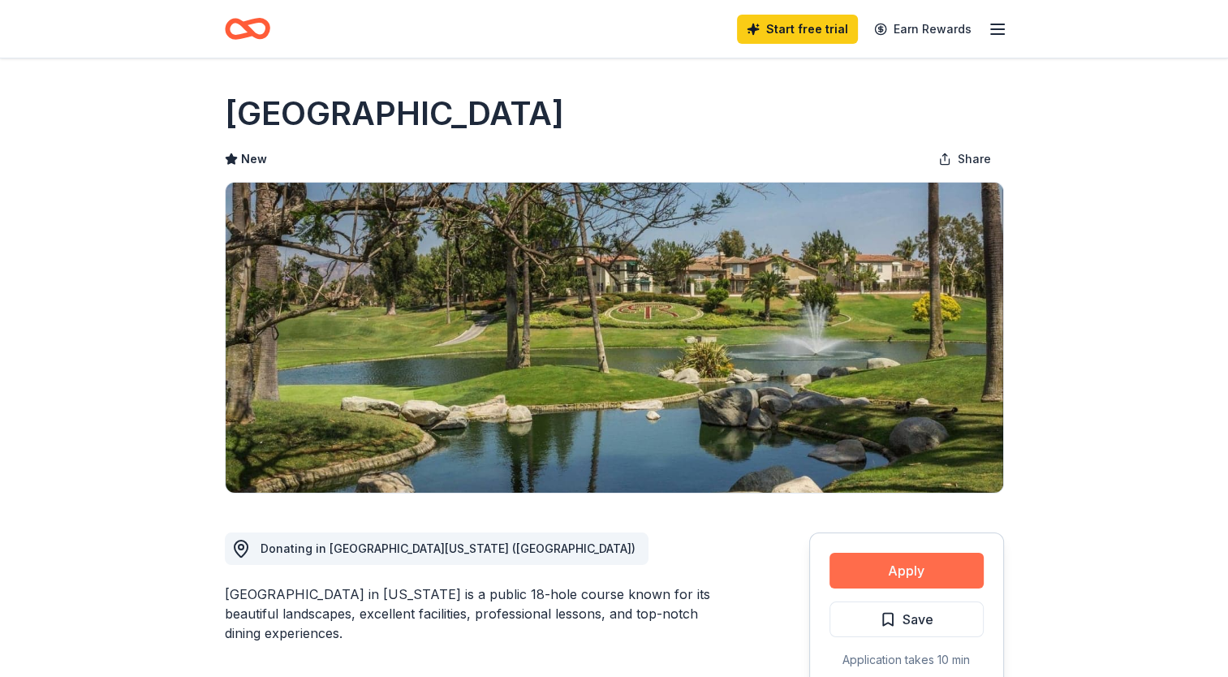
click at [917, 585] on button "Apply" at bounding box center [907, 571] width 154 height 36
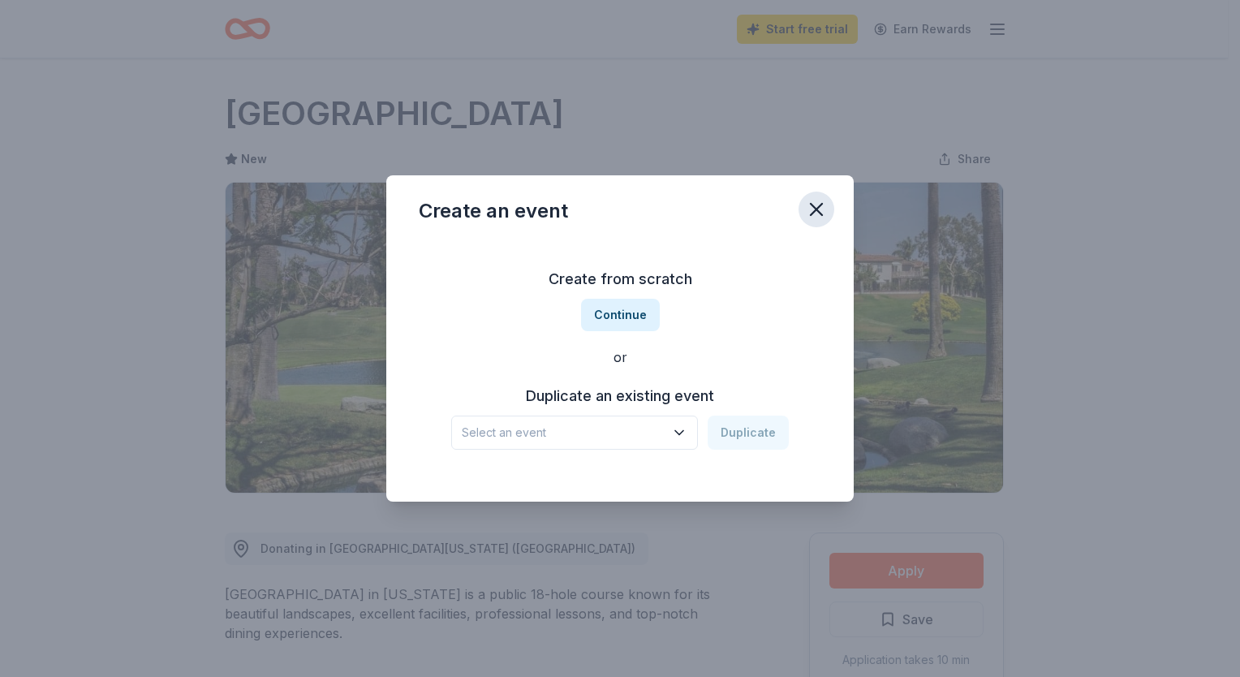
click at [822, 213] on icon "button" at bounding box center [816, 209] width 23 height 23
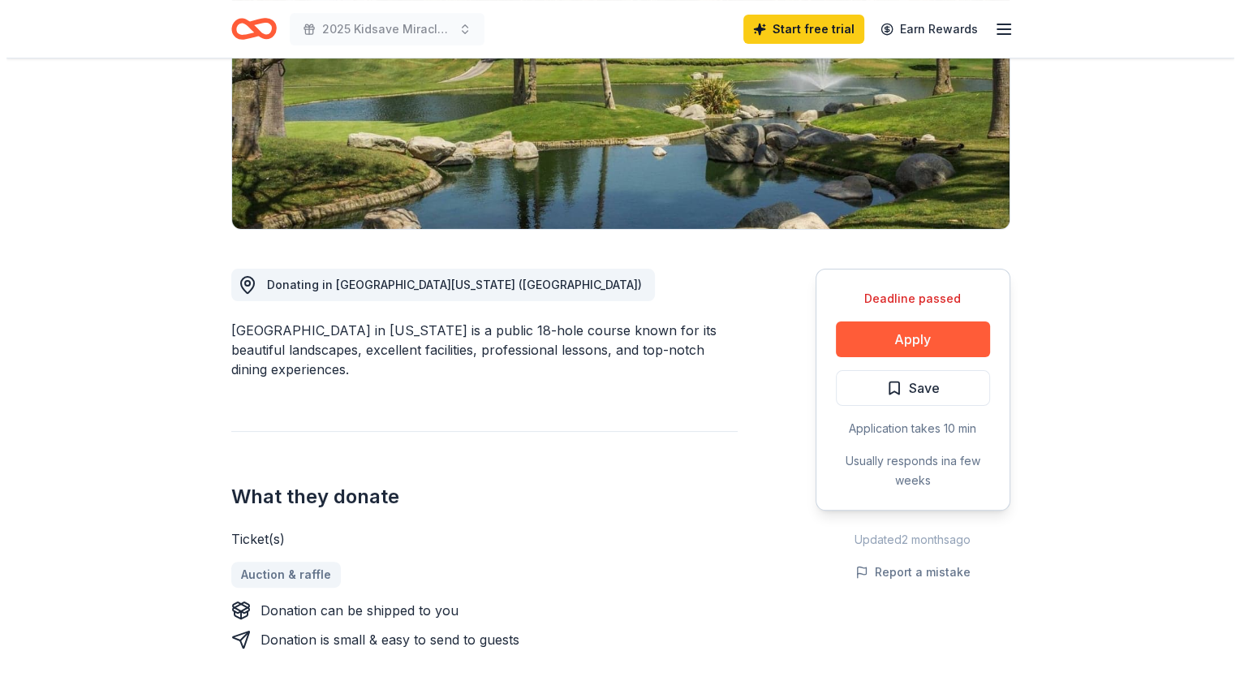
scroll to position [265, 0]
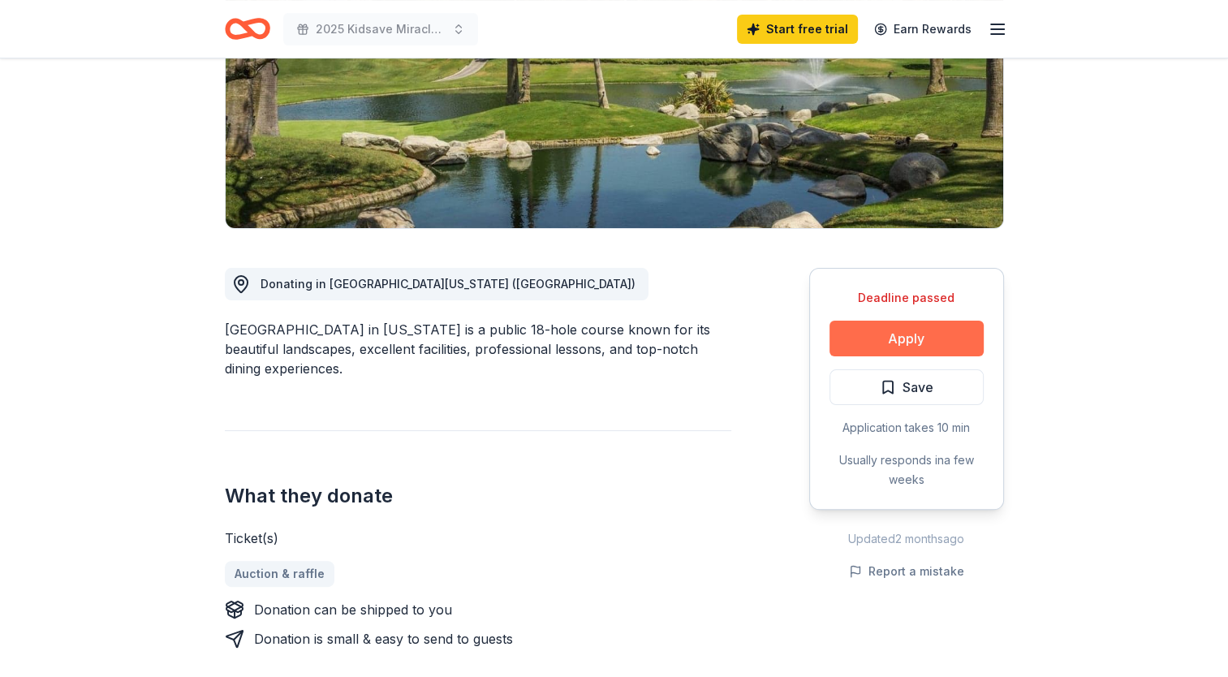
click at [945, 336] on button "Apply" at bounding box center [907, 339] width 154 height 36
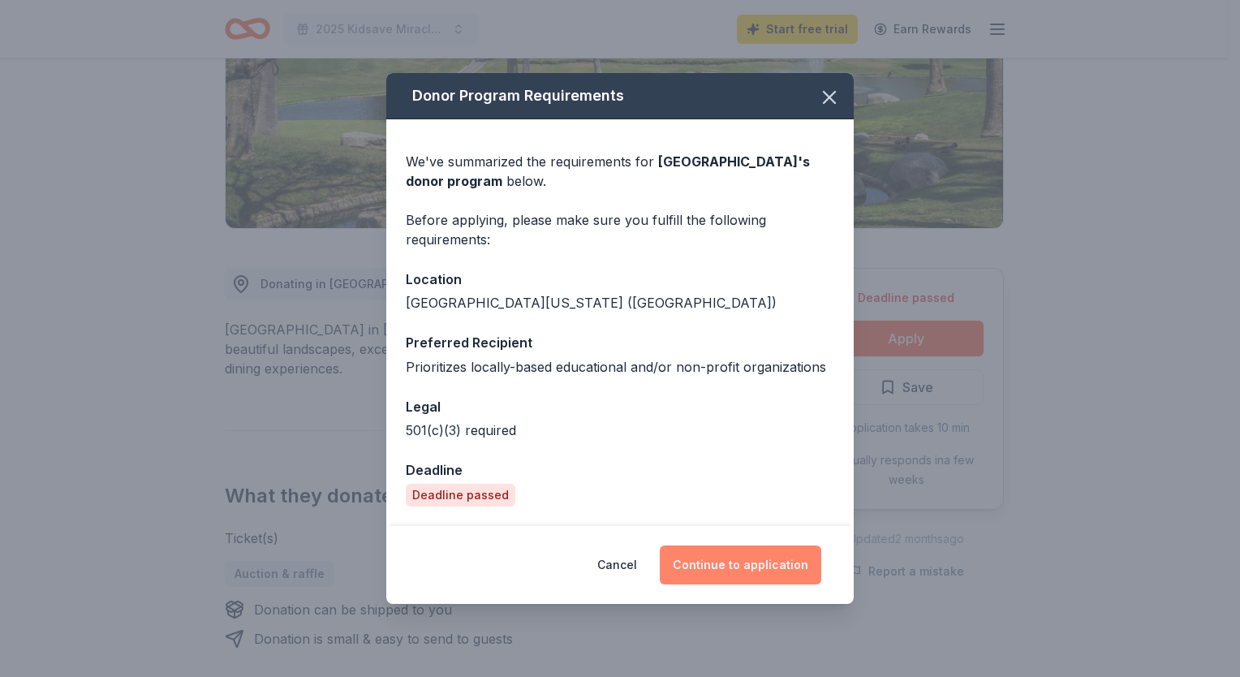
click at [715, 566] on button "Continue to application" at bounding box center [741, 565] width 162 height 39
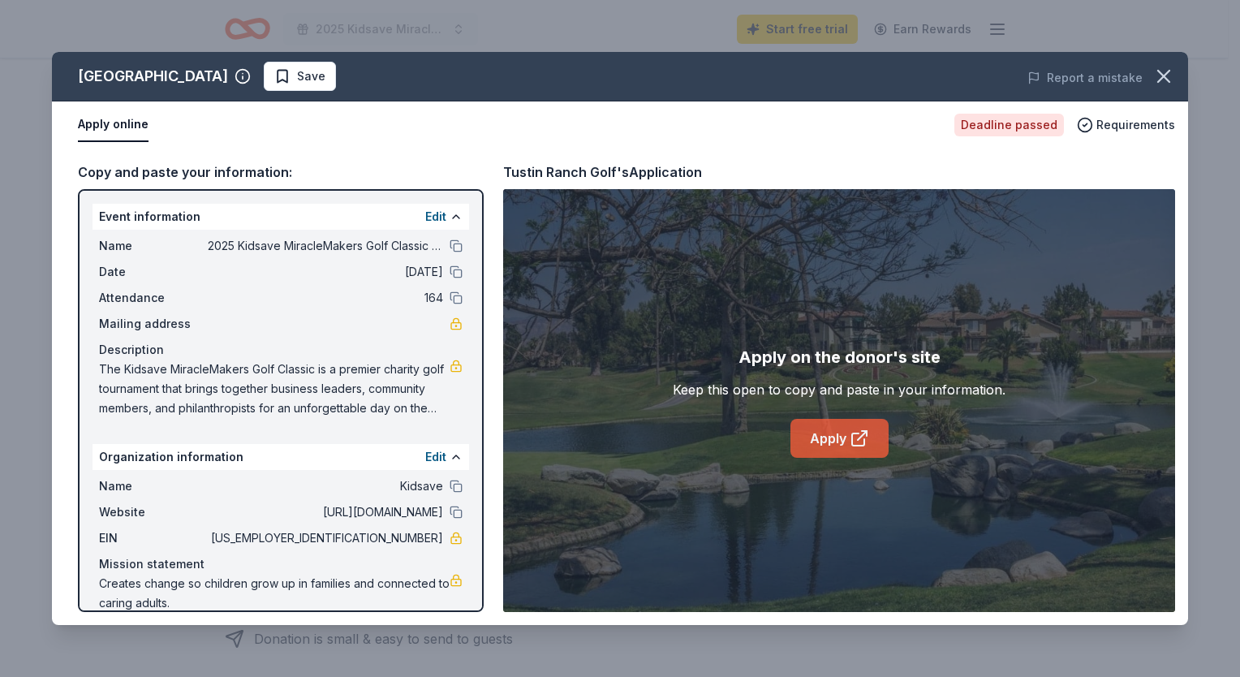
click at [824, 438] on link "Apply" at bounding box center [840, 438] width 98 height 39
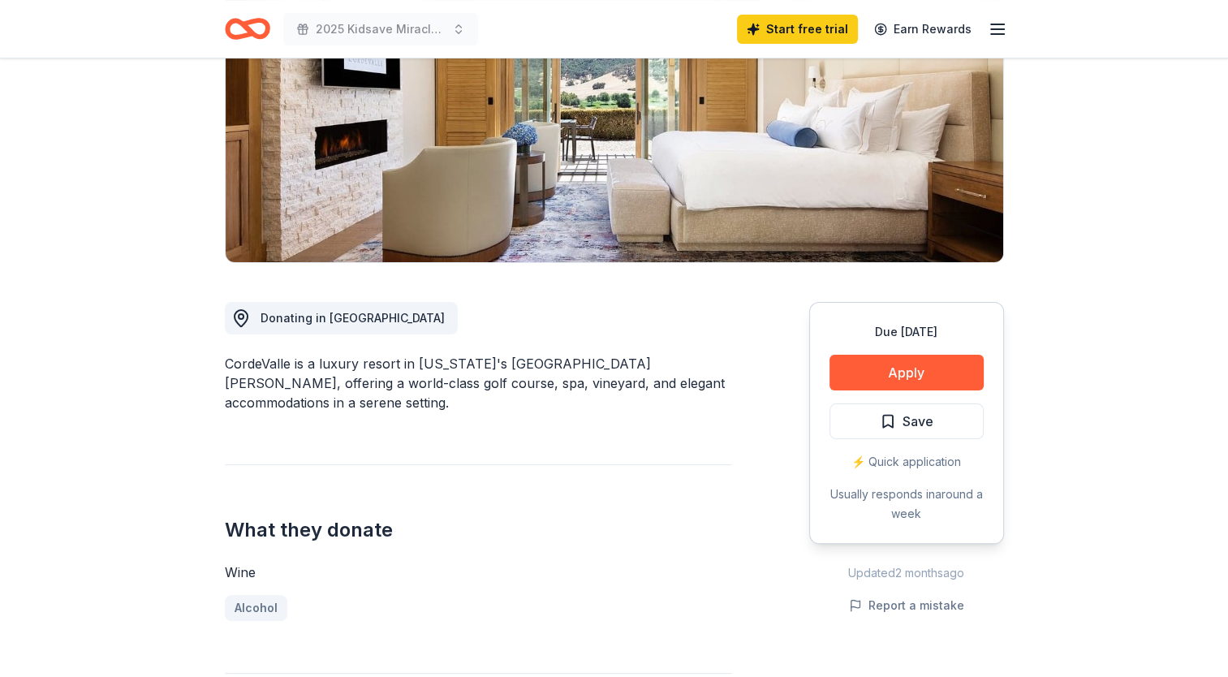
scroll to position [222, 0]
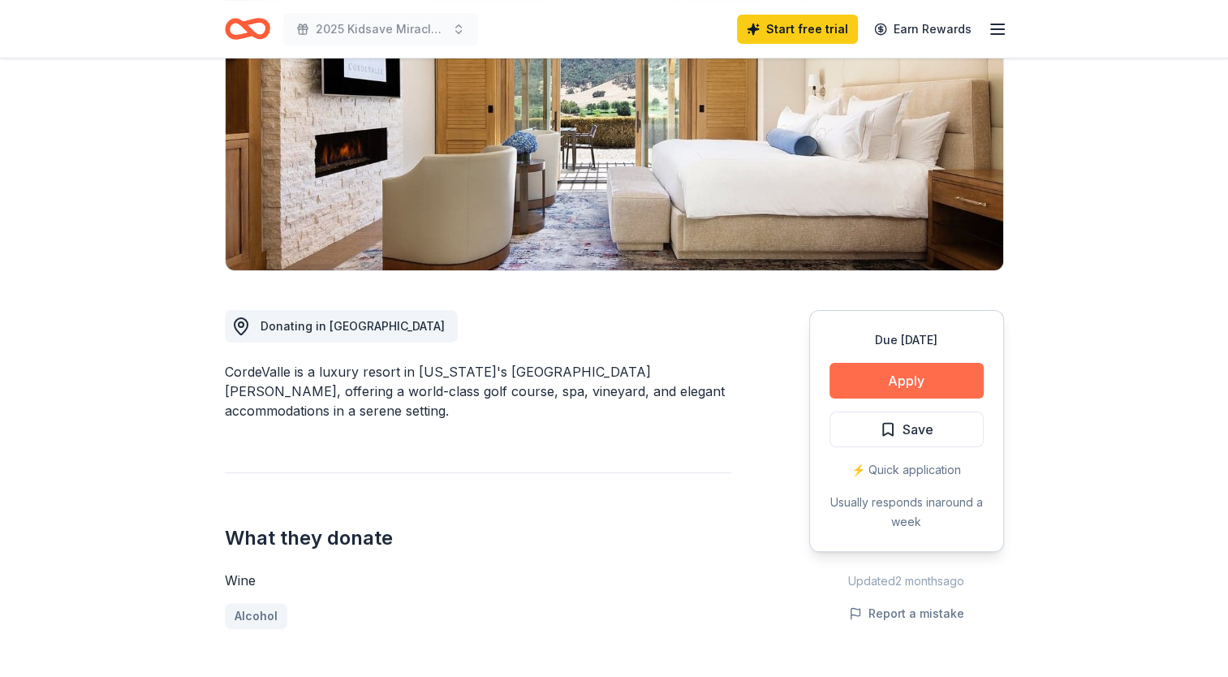
click at [930, 384] on button "Apply" at bounding box center [907, 381] width 154 height 36
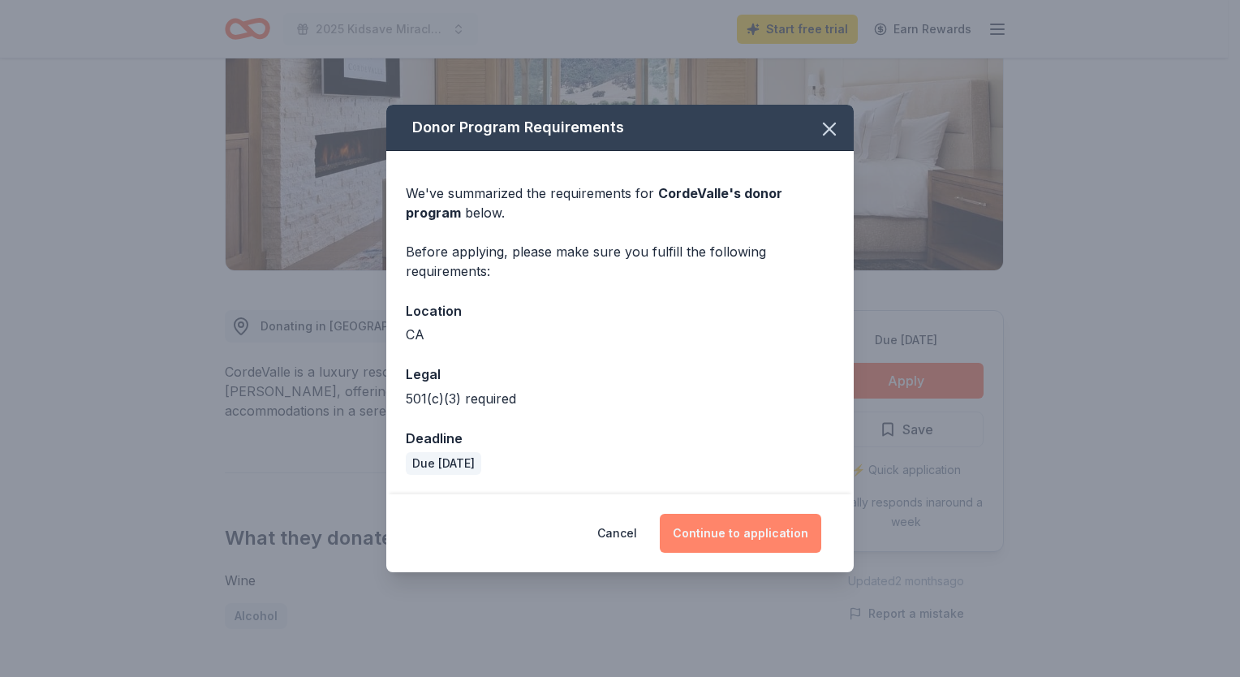
click at [797, 536] on button "Continue to application" at bounding box center [741, 533] width 162 height 39
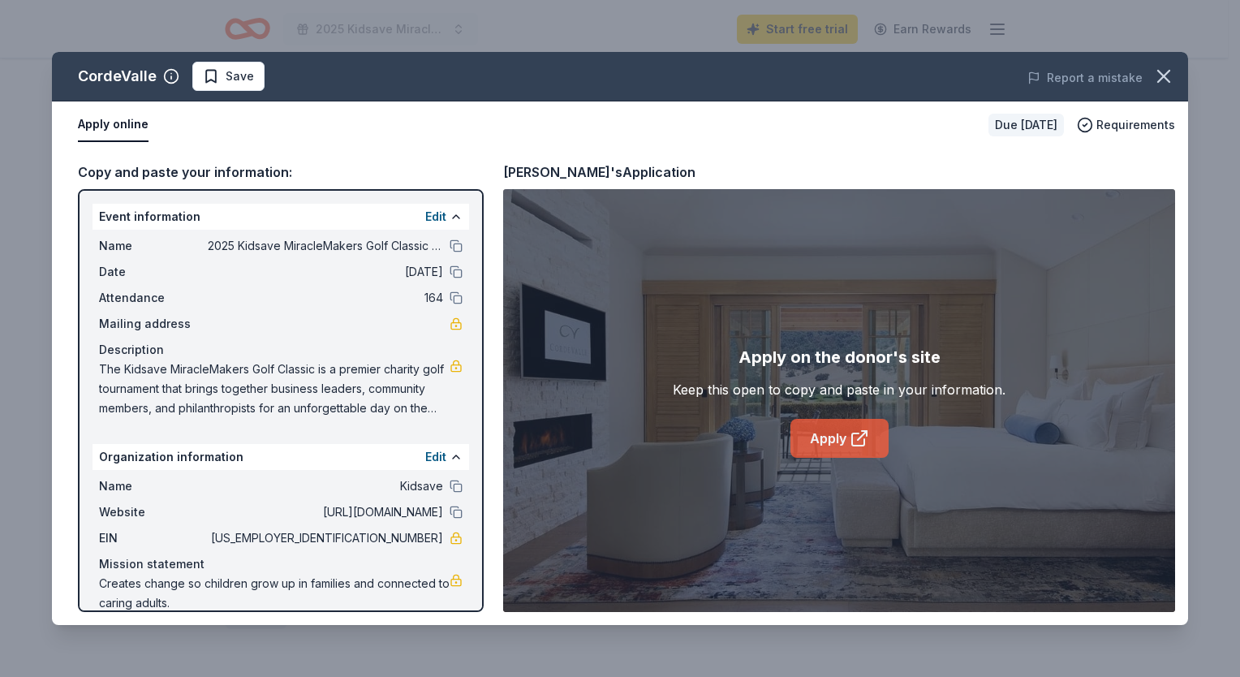
click at [838, 442] on link "Apply" at bounding box center [840, 438] width 98 height 39
click at [1162, 73] on icon "button" at bounding box center [1163, 76] width 11 height 11
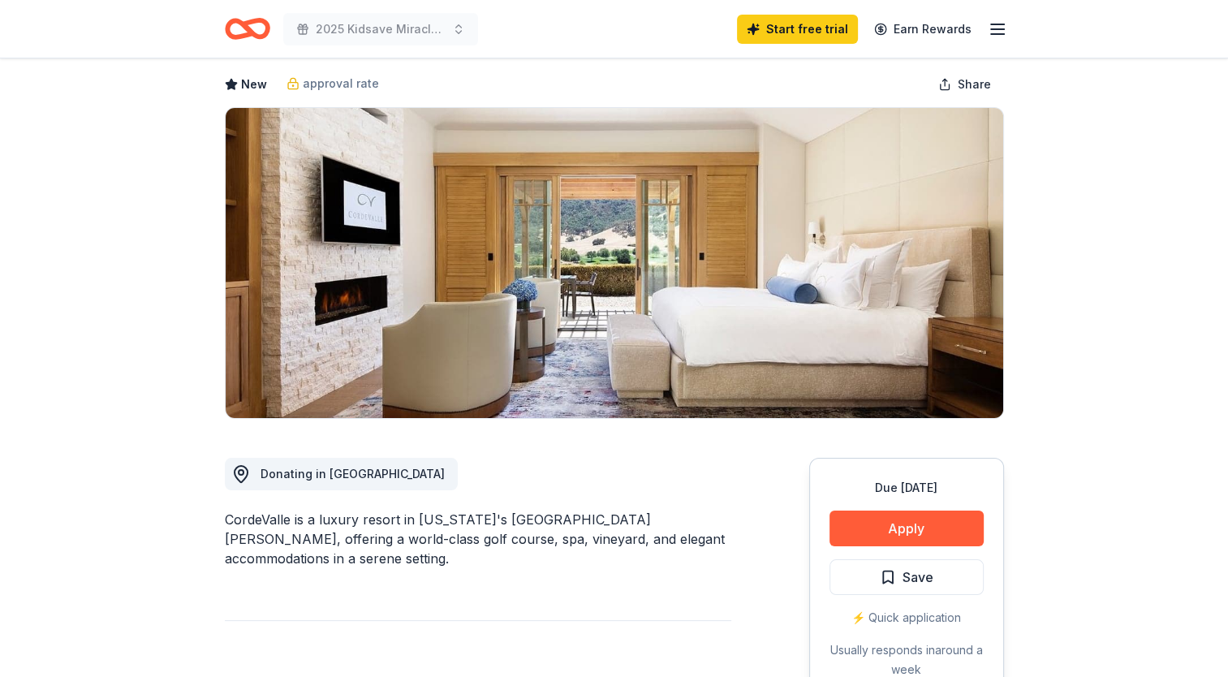
scroll to position [0, 0]
